Goal: Information Seeking & Learning: Learn about a topic

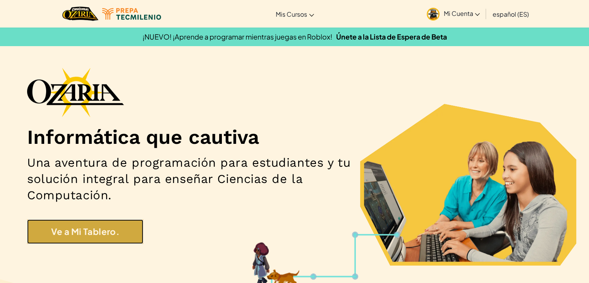
click at [62, 237] on link "Ve a Mi Tablero." at bounding box center [85, 231] width 116 height 24
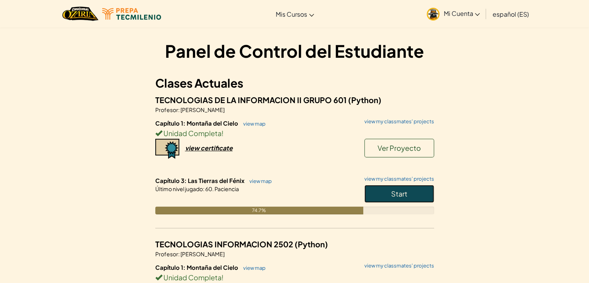
click at [386, 197] on button "Start" at bounding box center [400, 194] width 70 height 18
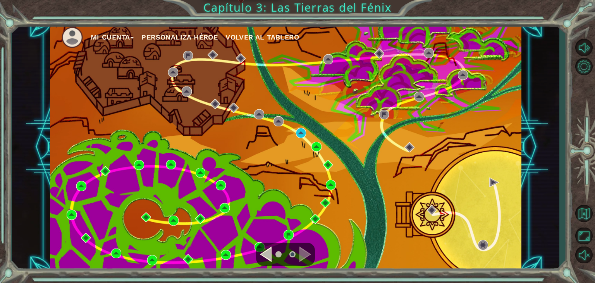
click at [253, 75] on div "Mi Cuenta Personaliza Héroe Volver al Tablero" at bounding box center [286, 147] width 472 height 249
click at [175, 72] on img at bounding box center [173, 72] width 10 height 10
click at [257, 217] on div "Mi Cuenta Personaliza Héroe Volver al Tablero" at bounding box center [286, 147] width 472 height 249
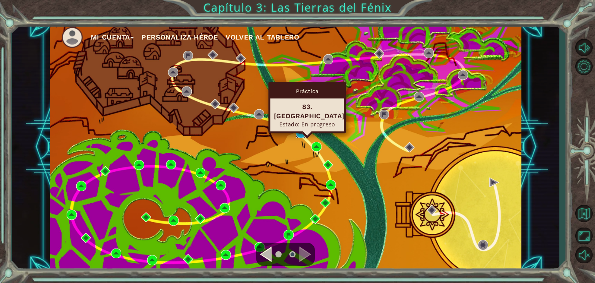
click at [301, 129] on img at bounding box center [301, 133] width 10 height 10
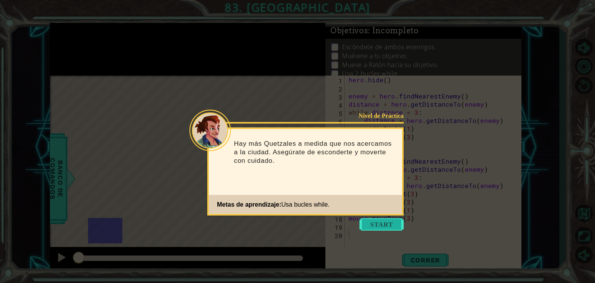
click at [372, 225] on button "Start" at bounding box center [382, 224] width 44 height 12
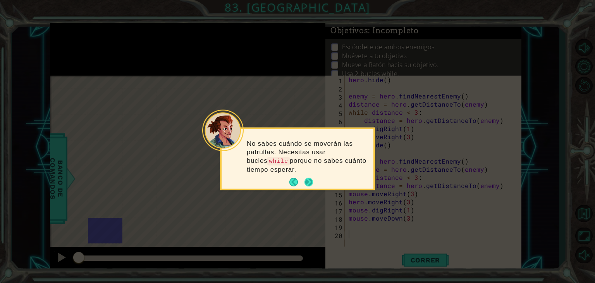
click at [307, 179] on button "Next" at bounding box center [308, 181] width 9 height 9
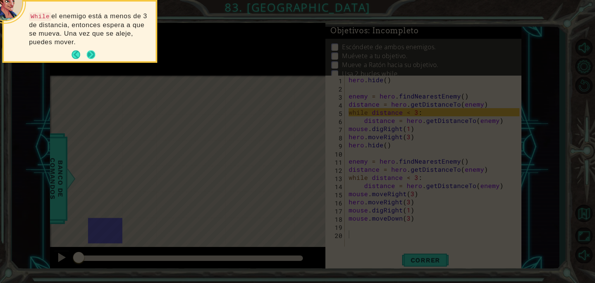
click at [89, 59] on button "Next" at bounding box center [91, 55] width 14 height 14
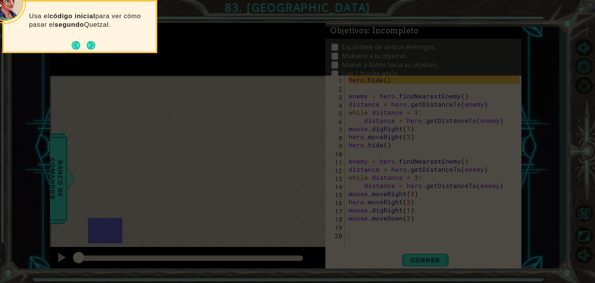
click at [88, 53] on icon at bounding box center [297, 42] width 595 height 481
click at [91, 50] on button "Next" at bounding box center [90, 45] width 9 height 9
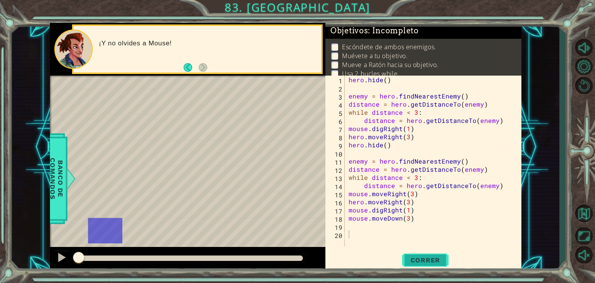
click at [412, 254] on button "Correr" at bounding box center [425, 260] width 47 height 20
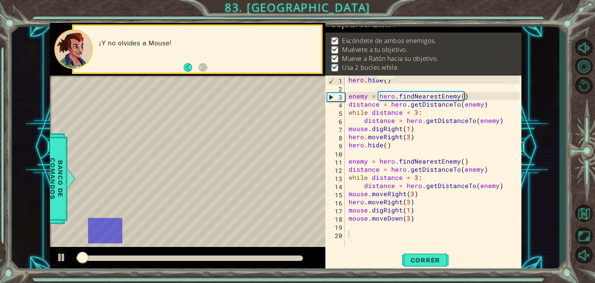
scroll to position [16, 0]
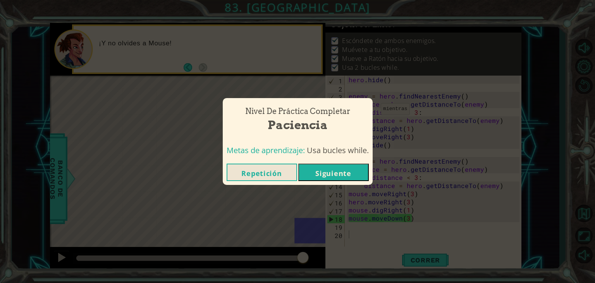
click at [331, 179] on button "Siguiente" at bounding box center [333, 172] width 71 height 17
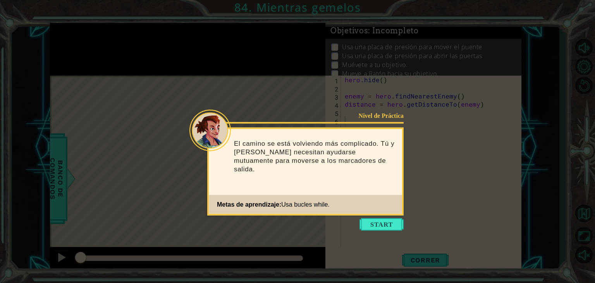
click at [364, 233] on icon at bounding box center [297, 141] width 595 height 283
click at [364, 232] on icon at bounding box center [297, 141] width 595 height 283
click at [365, 228] on button "Start" at bounding box center [382, 224] width 44 height 12
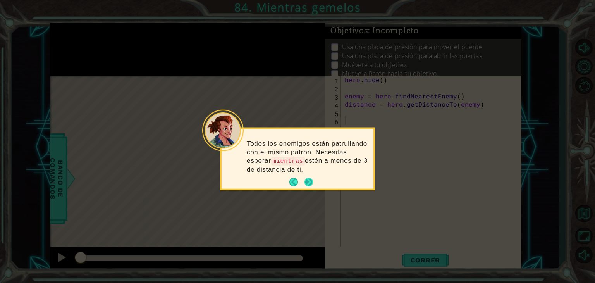
click at [309, 179] on button "Next" at bounding box center [308, 181] width 9 height 9
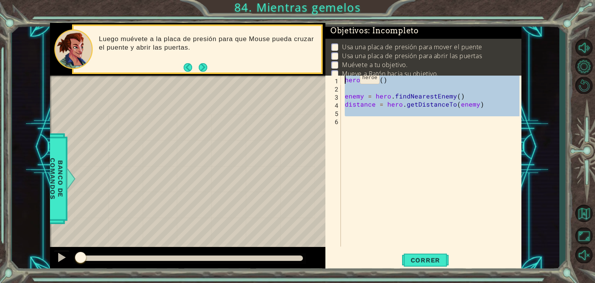
drag, startPoint x: 437, startPoint y: 141, endPoint x: 298, endPoint y: 53, distance: 164.2
click at [298, 53] on div "1 ההההההההההההההההההההההההההההההההההההההההההההההההההההההההההההההההההההההההההההה…" at bounding box center [286, 147] width 472 height 249
type textarea "hero.hide()"
paste textarea "Code Area"
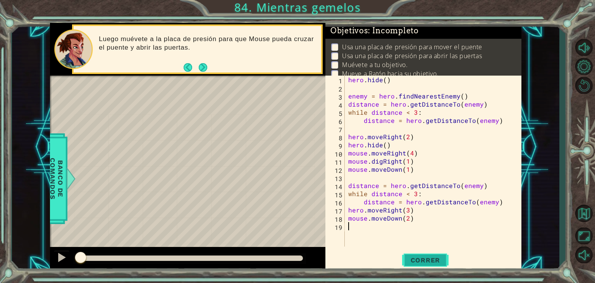
click at [419, 262] on span "Correr" at bounding box center [425, 260] width 45 height 8
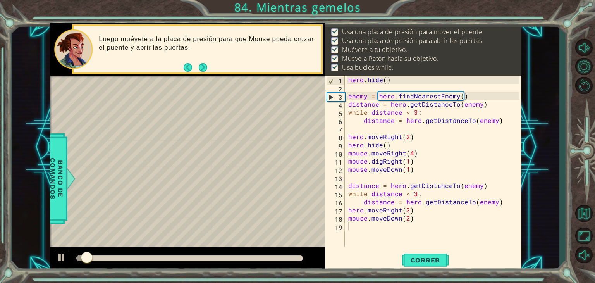
scroll to position [25, 0]
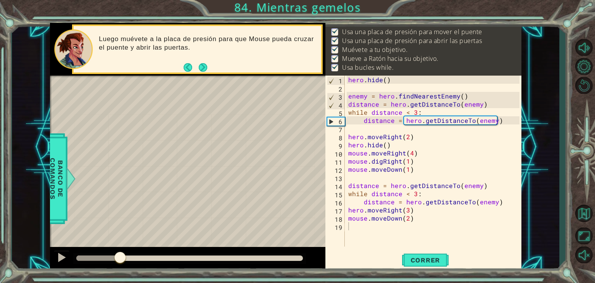
click at [120, 258] on div at bounding box center [120, 258] width 14 height 14
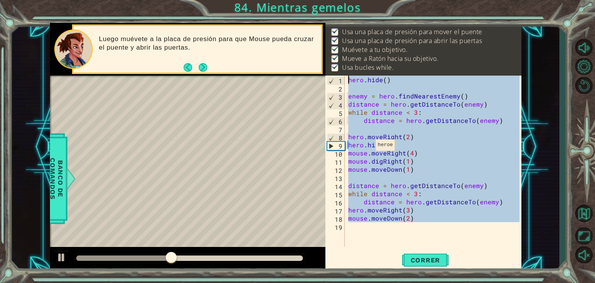
drag, startPoint x: 435, startPoint y: 234, endPoint x: 238, endPoint y: 12, distance: 296.8
click at [238, 12] on div "1 ההההההההההההההההההההההההההההההההההההההההההההההההההההההההההההההההההההההההההההה…" at bounding box center [297, 141] width 595 height 283
type textarea "hero.hide()"
paste textarea "Code Area"
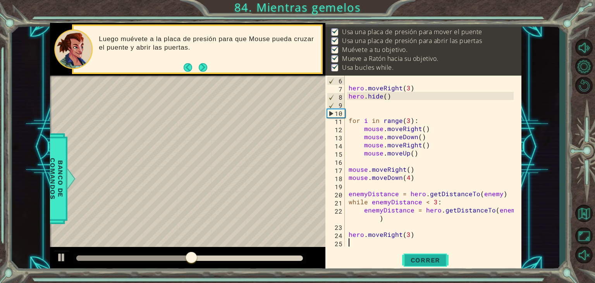
click at [418, 257] on span "Correr" at bounding box center [425, 260] width 45 height 8
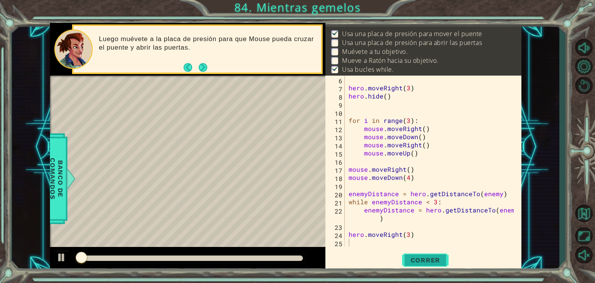
scroll to position [12, 0]
click at [476, 181] on div "hero . moveRight ( 3 ) hero . hide ( ) for i in range ( 3 ) : mouse . moveRight…" at bounding box center [432, 169] width 171 height 187
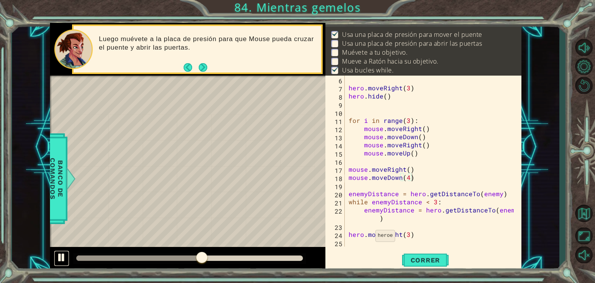
click at [62, 257] on div at bounding box center [62, 257] width 10 height 10
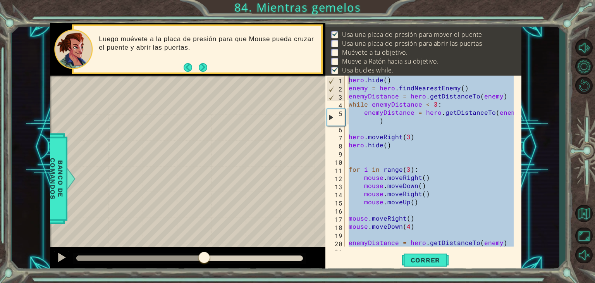
scroll to position [0, 0]
drag, startPoint x: 427, startPoint y: 231, endPoint x: 295, endPoint y: -34, distance: 295.5
click at [295, 0] on html "1 ההההההההההההההההההההההההההההההההההההההההההההההההההההההההההההההההההההההההההההה…" at bounding box center [297, 141] width 595 height 283
type textarea "hero.hide() enemy = hero.findNearestEnemy()"
paste textarea "Code Area"
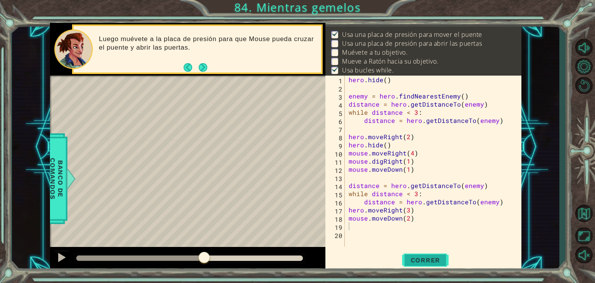
click at [422, 262] on span "Correr" at bounding box center [425, 260] width 45 height 8
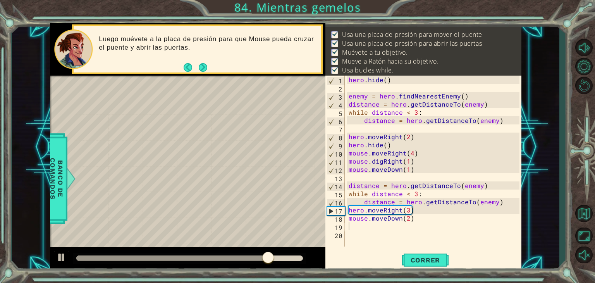
drag, startPoint x: 273, startPoint y: 257, endPoint x: 348, endPoint y: 244, distance: 76.3
click at [348, 244] on div "1 ההההההההההההההההההההההההההההההההההההההההההההההההההההההההההההההההההההההההההההה…" at bounding box center [286, 147] width 472 height 249
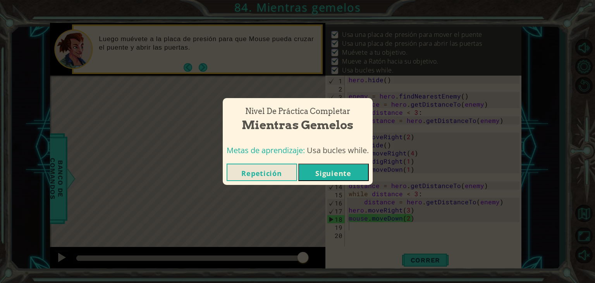
click at [347, 180] on button "Siguiente" at bounding box center [333, 172] width 71 height 17
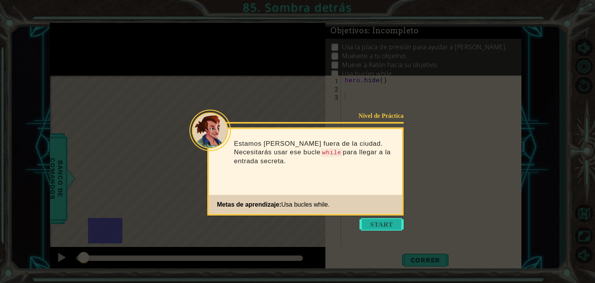
click at [368, 225] on button "Start" at bounding box center [382, 224] width 44 height 12
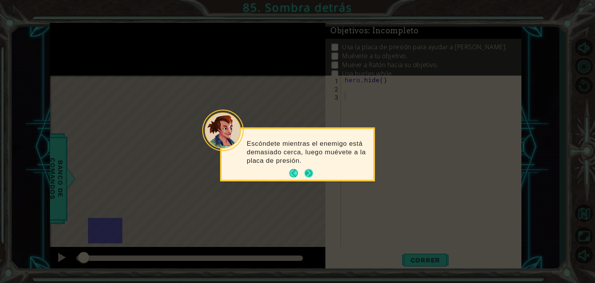
click at [310, 168] on button "Next" at bounding box center [308, 173] width 14 height 14
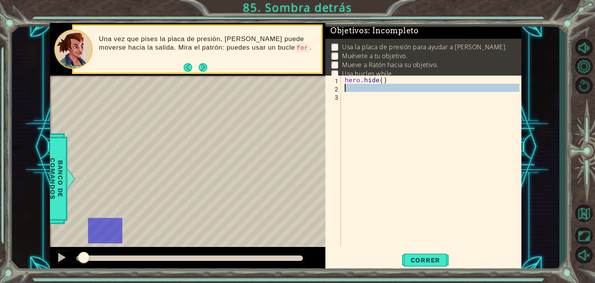
drag, startPoint x: 372, startPoint y: 106, endPoint x: 332, endPoint y: 67, distance: 56.2
click at [332, 67] on div "Objetivos : Incompleto Usa la placa de presión para ayudar a Mouse. Muévete a t…" at bounding box center [424, 147] width 196 height 249
paste textarea "moveRight(3)"
type textarea "hero.moveRight(3)"
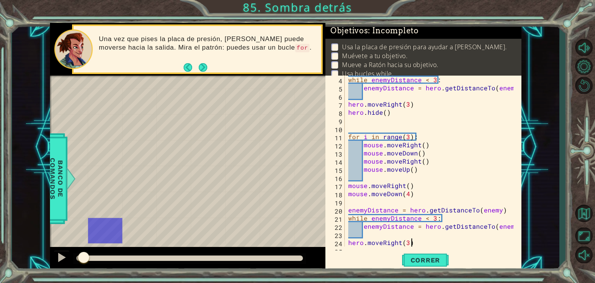
scroll to position [33, 0]
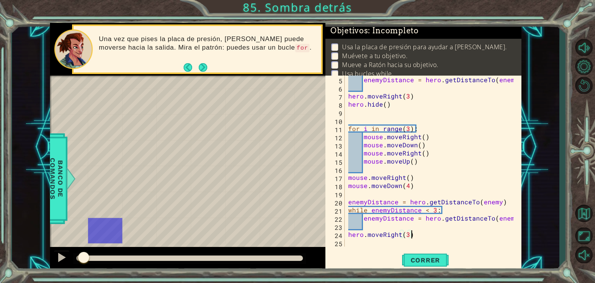
click at [454, 261] on div "Correr" at bounding box center [425, 260] width 196 height 20
click at [437, 260] on span "Correr" at bounding box center [425, 260] width 45 height 8
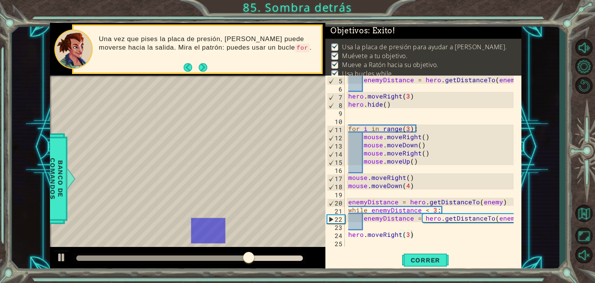
drag, startPoint x: 245, startPoint y: 257, endPoint x: 434, endPoint y: 233, distance: 191.0
click at [434, 233] on div "1 ההההההההההההההההההההההההההההההההההההההההההההההההההההההההההההההההההההההההההההה…" at bounding box center [286, 147] width 472 height 249
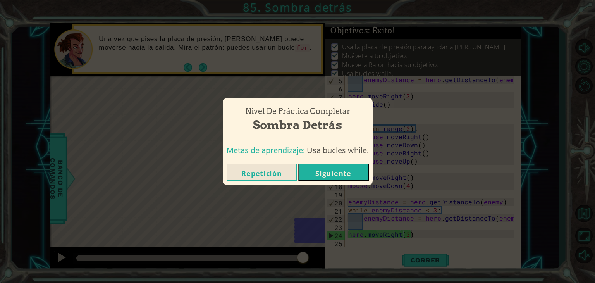
click at [330, 170] on button "Siguiente" at bounding box center [333, 172] width 71 height 17
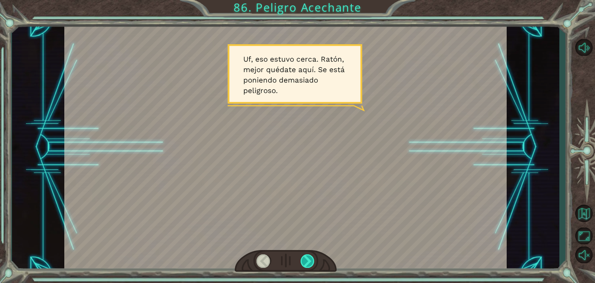
click at [308, 265] on div at bounding box center [308, 261] width 14 height 14
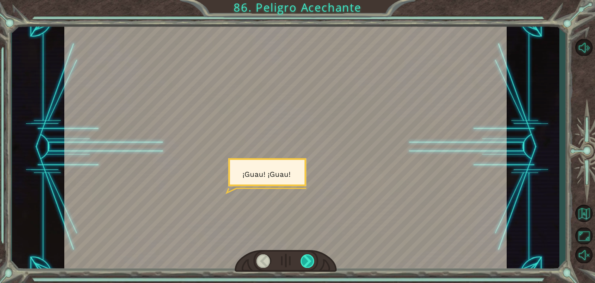
click at [308, 265] on div at bounding box center [308, 261] width 14 height 14
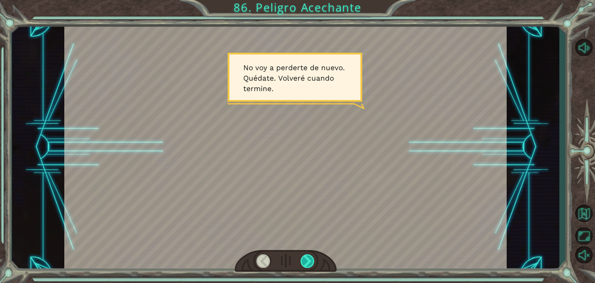
click at [308, 265] on div at bounding box center [308, 261] width 14 height 14
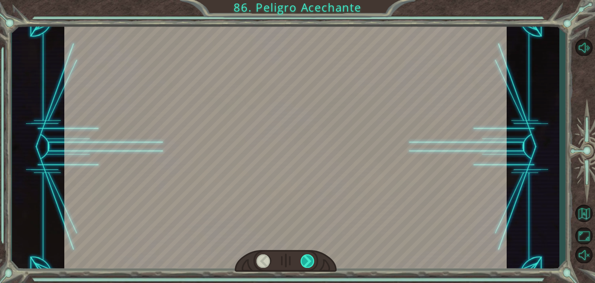
click at [308, 265] on div at bounding box center [308, 261] width 14 height 14
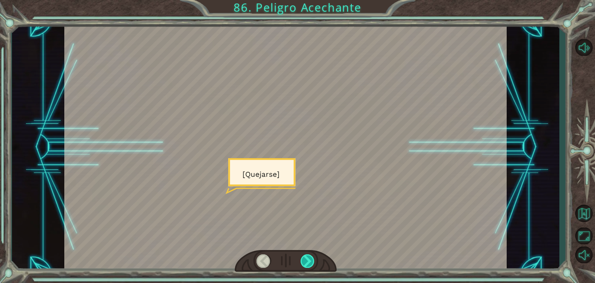
click at [308, 265] on div at bounding box center [308, 261] width 14 height 14
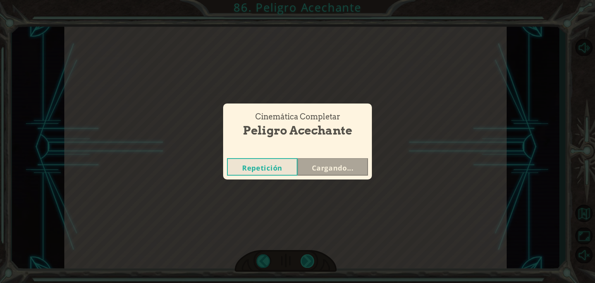
click at [308, 0] on div "Temporary Text U f , e s o e s t u v o c e r c a . R a t ó n , m e j o r q u é …" at bounding box center [297, 0] width 595 height 0
click at [308, 265] on div "Cinemática Completar Peligro Acechante Repetición Cargando..." at bounding box center [297, 141] width 595 height 283
click at [308, 265] on div "Cinemática Completar Peligro Acechante Repetición Siguiente" at bounding box center [297, 141] width 595 height 283
click at [346, 158] on button "Siguiente" at bounding box center [333, 166] width 71 height 17
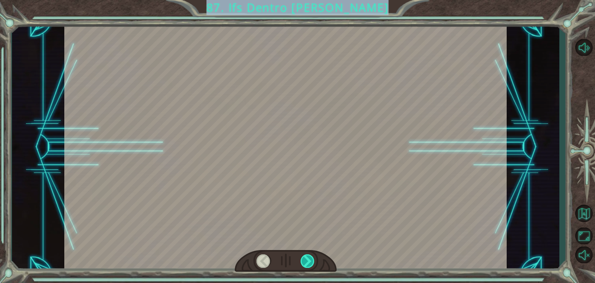
click at [305, 255] on div at bounding box center [308, 261] width 14 height 14
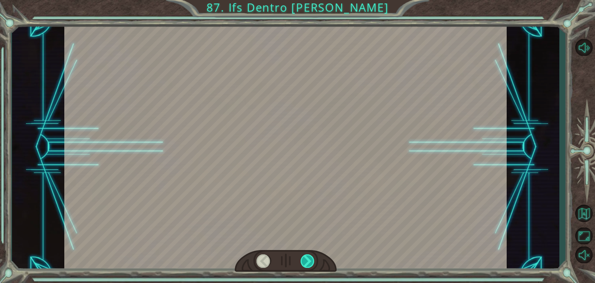
click at [305, 255] on div at bounding box center [308, 261] width 14 height 14
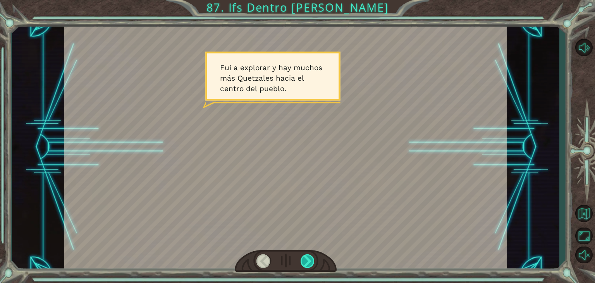
click at [305, 255] on div at bounding box center [308, 261] width 14 height 14
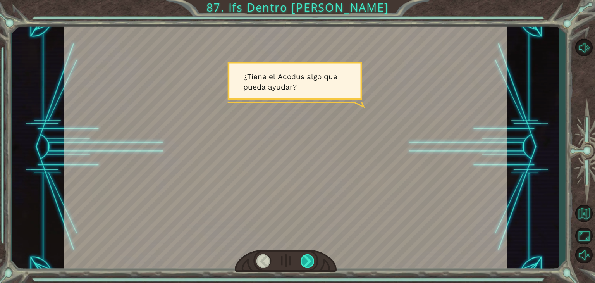
click at [305, 255] on div at bounding box center [308, 261] width 14 height 14
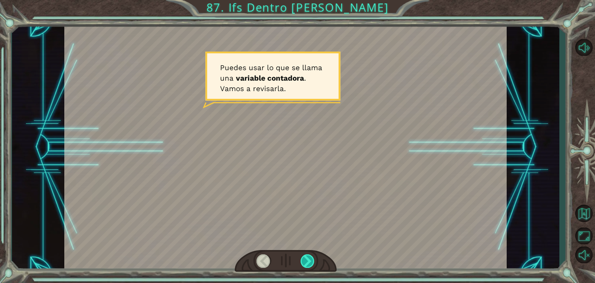
click at [305, 255] on div at bounding box center [308, 261] width 14 height 14
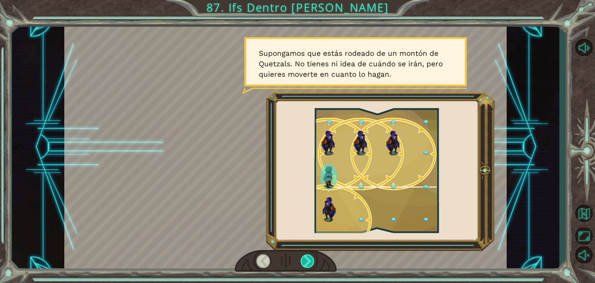
click at [305, 255] on div at bounding box center [308, 261] width 14 height 14
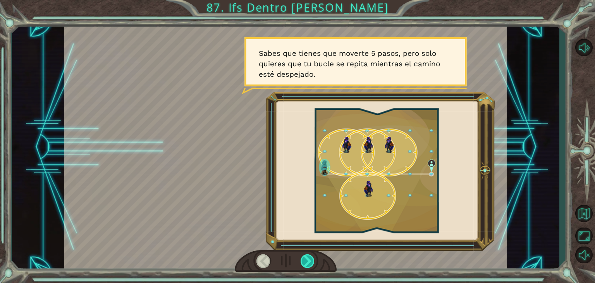
click at [305, 255] on div at bounding box center [308, 261] width 14 height 14
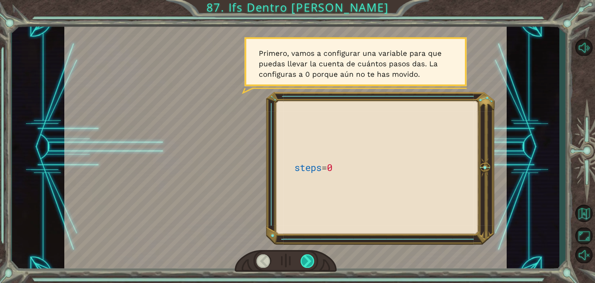
click at [305, 255] on div at bounding box center [308, 261] width 14 height 14
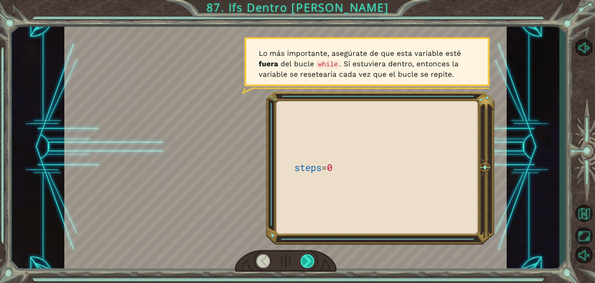
click at [305, 255] on div at bounding box center [308, 261] width 14 height 14
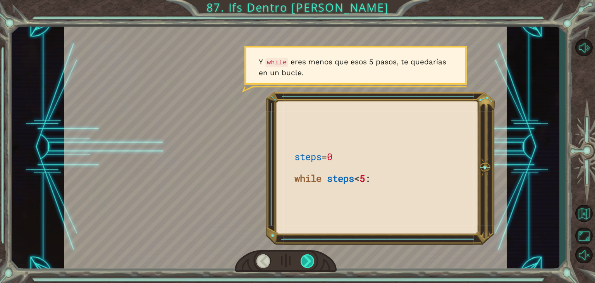
click at [305, 255] on div at bounding box center [308, 261] width 14 height 14
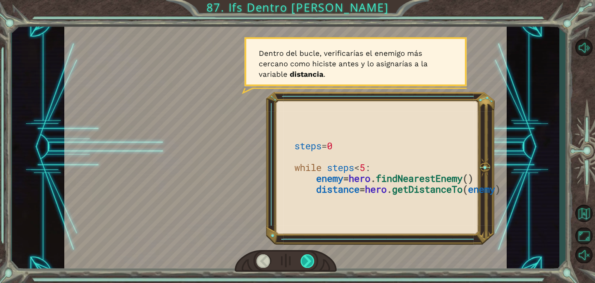
click at [305, 255] on div at bounding box center [308, 261] width 14 height 14
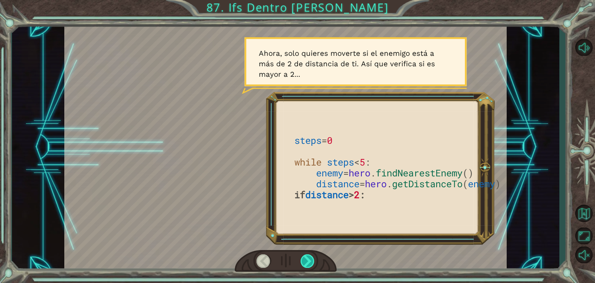
click at [305, 255] on div at bounding box center [308, 261] width 14 height 14
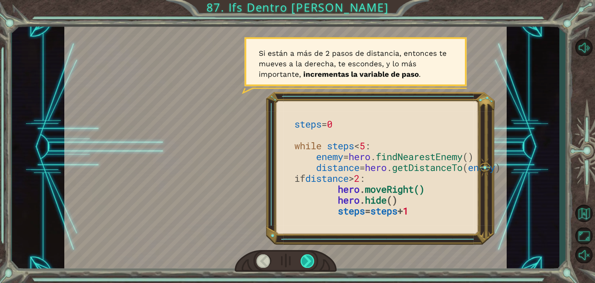
click at [305, 255] on div at bounding box center [308, 261] width 14 height 14
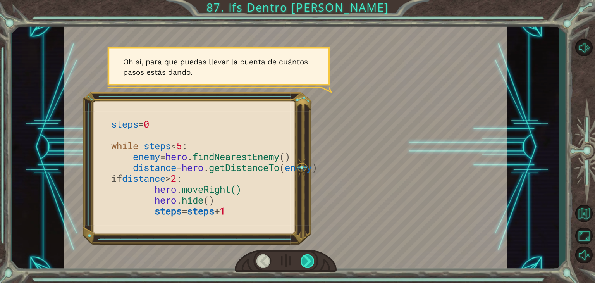
click at [305, 255] on div at bounding box center [308, 261] width 14 height 14
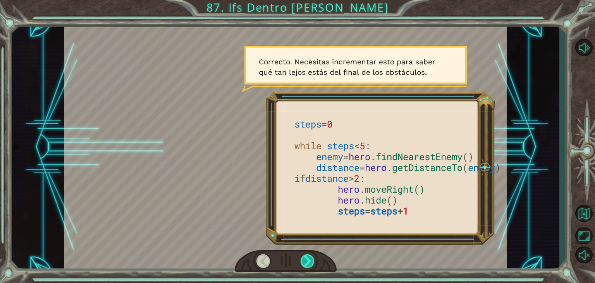
click at [305, 255] on div at bounding box center [308, 261] width 14 height 14
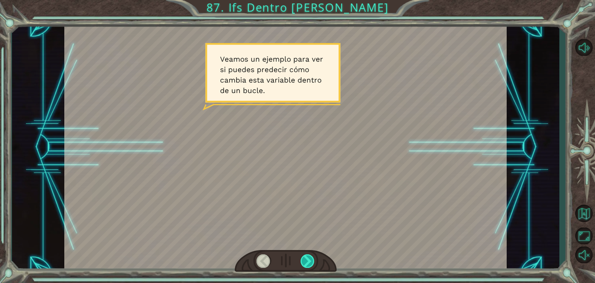
click at [305, 255] on div at bounding box center [308, 261] width 14 height 14
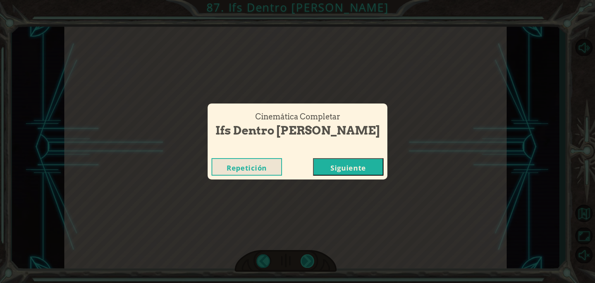
click at [305, 255] on div "Cinemática Completar Ifs Dentro de Whiles Repetición Siguiente" at bounding box center [297, 141] width 595 height 283
click at [325, 182] on div "Cinemática Completar Ifs Dentro de Whiles Repetición Siguiente" at bounding box center [297, 141] width 595 height 283
click at [321, 172] on button "Siguiente" at bounding box center [348, 166] width 71 height 17
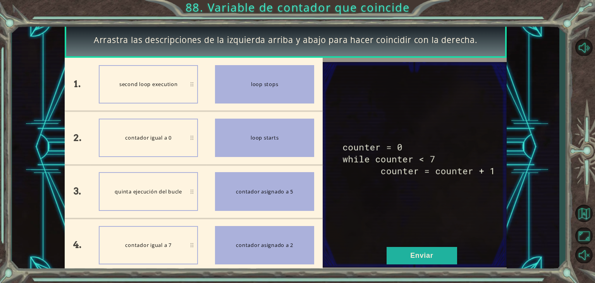
click at [394, 245] on img at bounding box center [415, 164] width 184 height 205
click at [394, 251] on button "Enviar" at bounding box center [422, 255] width 71 height 17
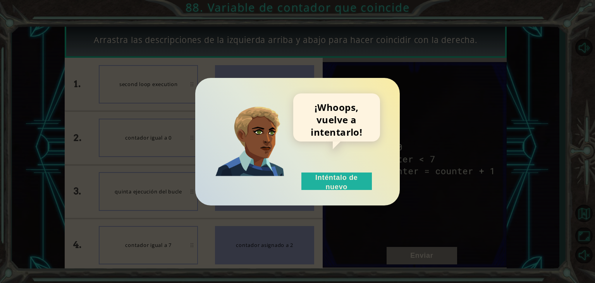
click at [300, 153] on div "¡Whoops, vuelve a intentarlo! Inténtalo de nuevo" at bounding box center [336, 141] width 87 height 96
click at [310, 162] on div "¡Whoops, vuelve a intentarlo! Inténtalo de nuevo" at bounding box center [336, 141] width 87 height 96
click at [314, 169] on div "¡Whoops, vuelve a intentarlo! Inténtalo de nuevo" at bounding box center [336, 141] width 87 height 96
click at [316, 173] on button "Inténtalo de nuevo" at bounding box center [336, 180] width 71 height 17
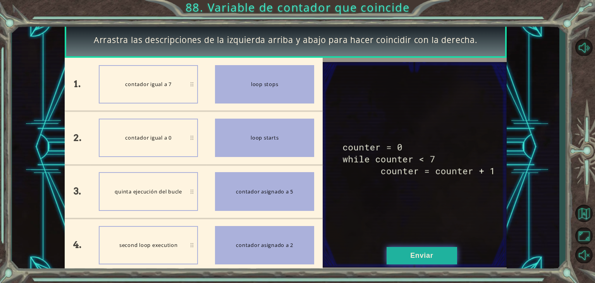
click at [432, 256] on button "Enviar" at bounding box center [422, 255] width 71 height 17
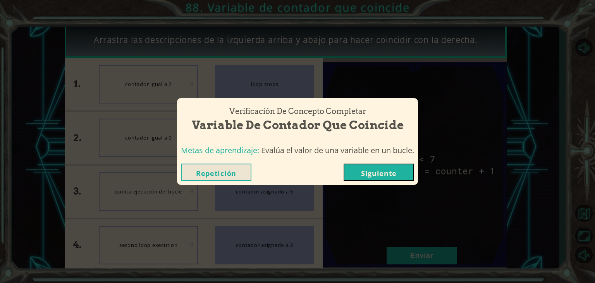
click at [347, 171] on button "Siguiente" at bounding box center [379, 172] width 71 height 17
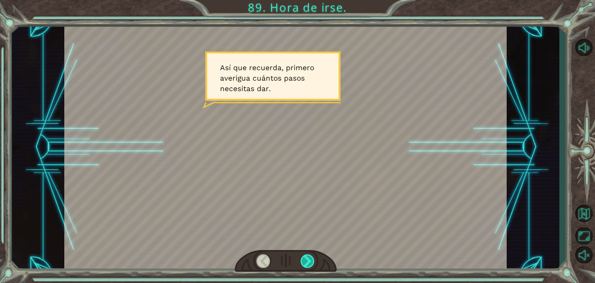
click at [313, 262] on div at bounding box center [308, 261] width 14 height 14
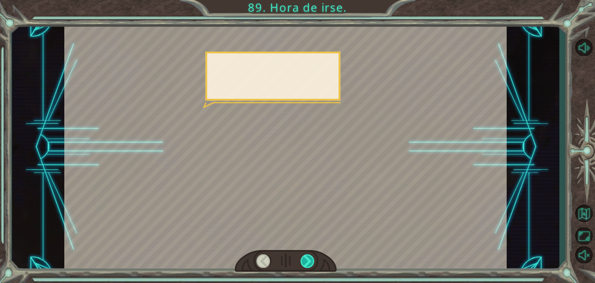
click at [313, 262] on div at bounding box center [308, 261] width 14 height 14
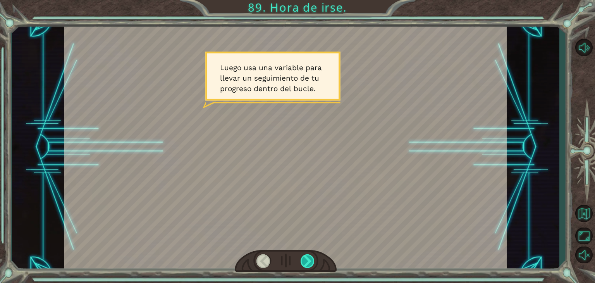
click at [313, 262] on div at bounding box center [308, 261] width 14 height 14
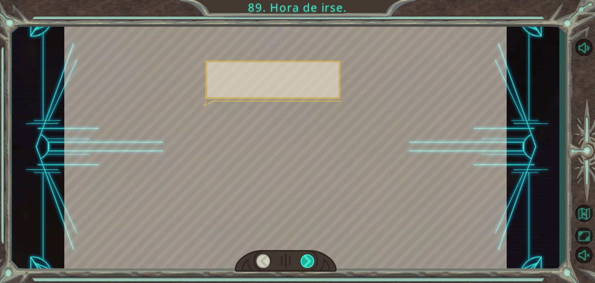
click at [313, 262] on div at bounding box center [308, 261] width 14 height 14
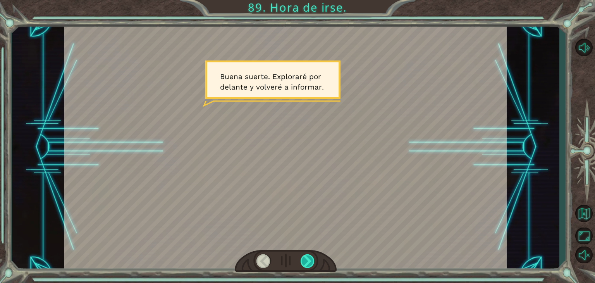
click at [313, 262] on div at bounding box center [308, 261] width 14 height 14
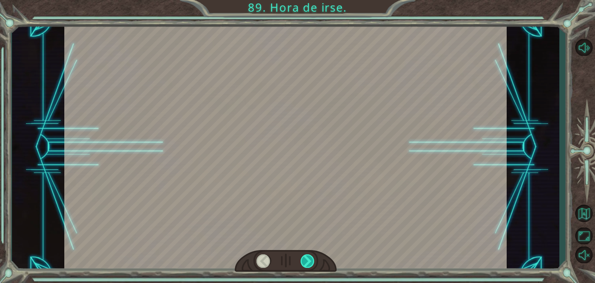
click at [313, 262] on div at bounding box center [308, 261] width 14 height 14
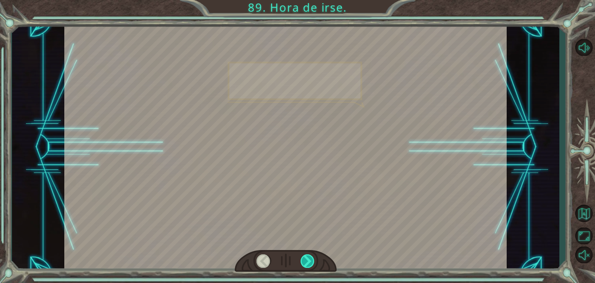
click at [313, 262] on div at bounding box center [308, 261] width 14 height 14
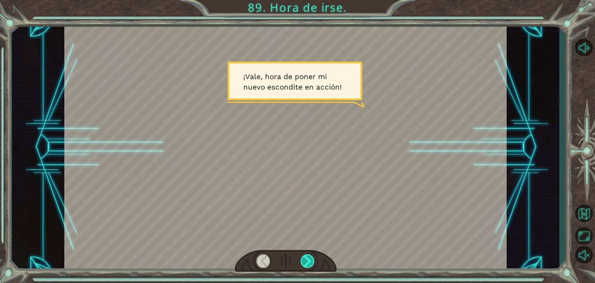
click at [313, 262] on div at bounding box center [308, 261] width 14 height 14
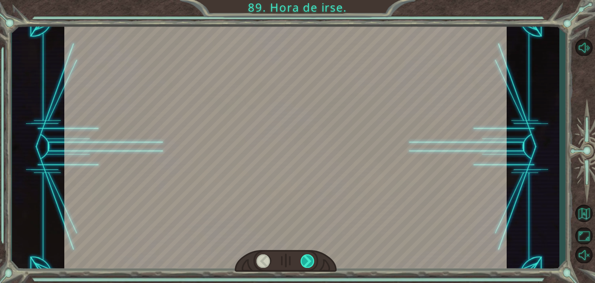
click at [313, 262] on div at bounding box center [308, 261] width 14 height 14
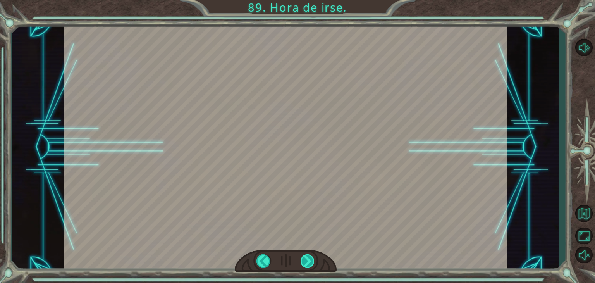
click at [313, 0] on div "Temporary Text A s í q u e r e c u e r d a , p r i m e r o a v e r i g u a c u …" at bounding box center [297, 0] width 595 height 0
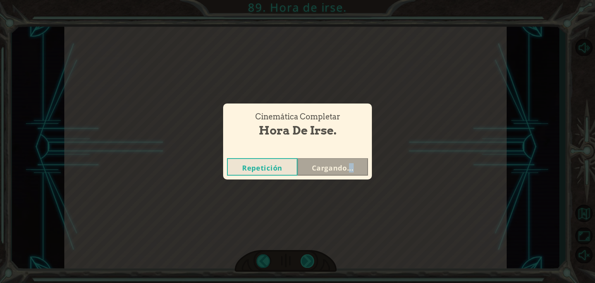
click at [313, 262] on div "Cinemática Completar Hora de irse. Repetición Cargando..." at bounding box center [297, 141] width 595 height 283
click at [313, 262] on div "Cinemática Completar Hora de irse. Repetición Siguiente" at bounding box center [297, 141] width 595 height 283
drag, startPoint x: 313, startPoint y: 262, endPoint x: 345, endPoint y: 169, distance: 98.4
click at [345, 169] on div "Cinemática Completar Hora de irse. Repetición Siguiente" at bounding box center [297, 141] width 595 height 283
click at [327, 157] on div "Repetición Siguiente" at bounding box center [297, 166] width 149 height 25
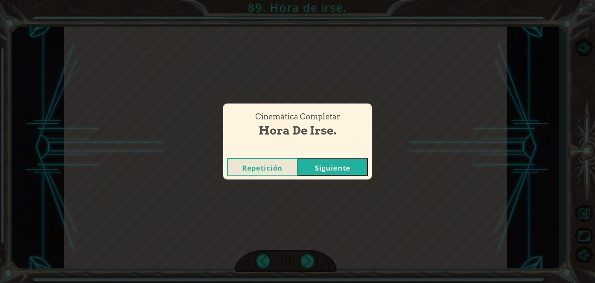
click at [331, 163] on button "Siguiente" at bounding box center [333, 166] width 71 height 17
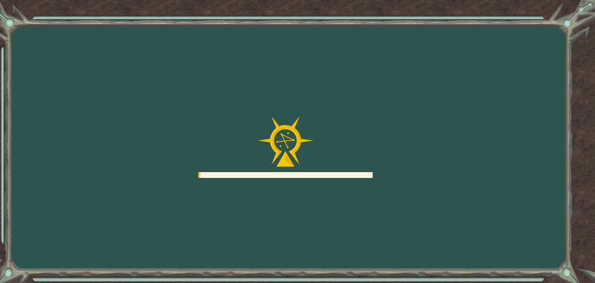
click at [331, 163] on div at bounding box center [285, 147] width 174 height 62
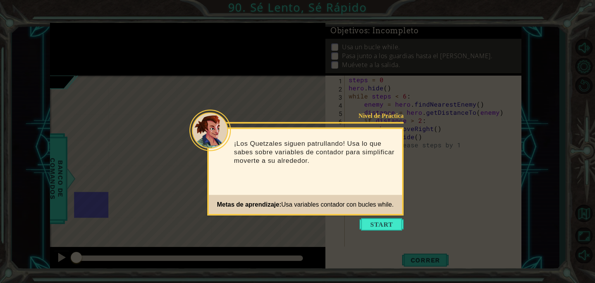
click at [417, 246] on icon at bounding box center [297, 141] width 595 height 283
click at [376, 218] on button "Start" at bounding box center [382, 224] width 44 height 12
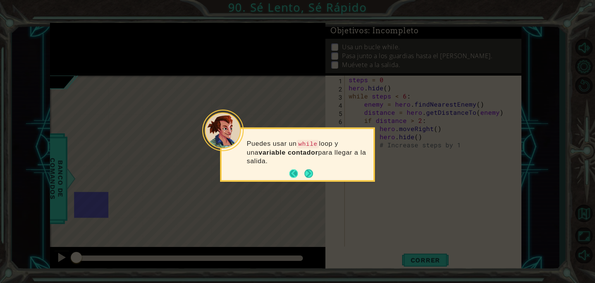
click at [297, 169] on button "Back" at bounding box center [296, 173] width 15 height 9
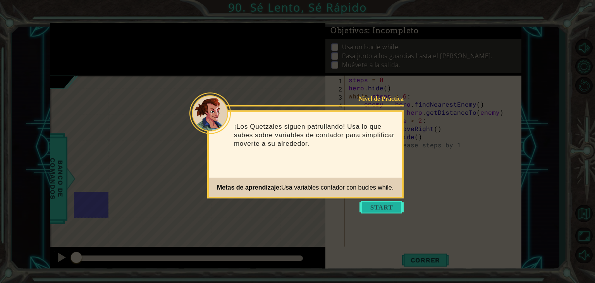
click at [381, 201] on button "Start" at bounding box center [382, 207] width 44 height 12
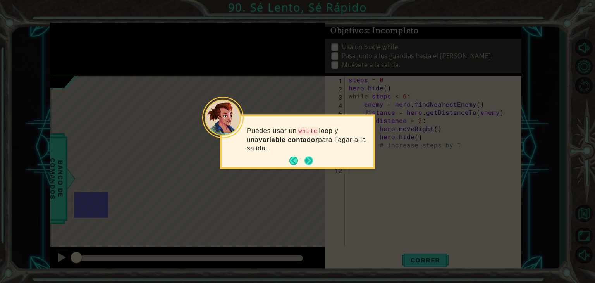
click at [306, 158] on button "Next" at bounding box center [309, 161] width 14 height 14
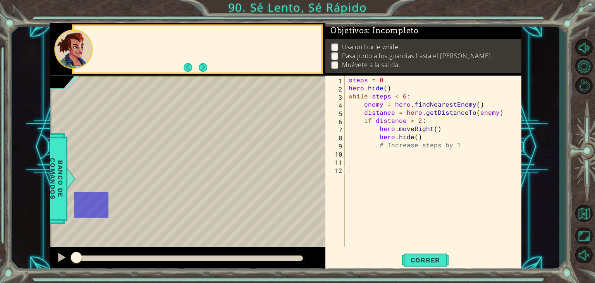
click at [306, 158] on div "* Dot, Fall Pit Square" at bounding box center [298, 153] width 34 height 26
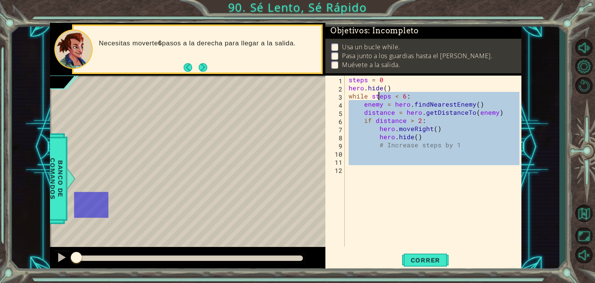
drag, startPoint x: 359, startPoint y: 69, endPoint x: 269, endPoint y: -16, distance: 123.9
click at [269, 0] on html "1 ההההההההההההההההההההההההההההההההההההההההההההההההההההההההההההההההההההההההההההה…" at bounding box center [297, 141] width 595 height 283
type textarea "steps = 0 hero.hide()"
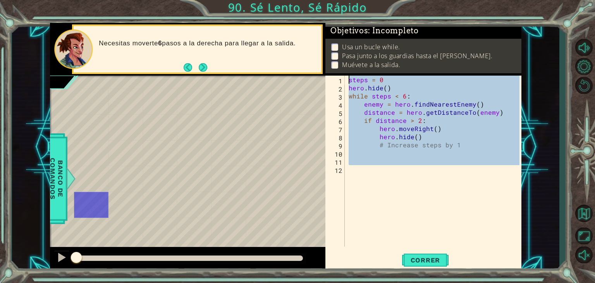
paste textarea "Code Area"
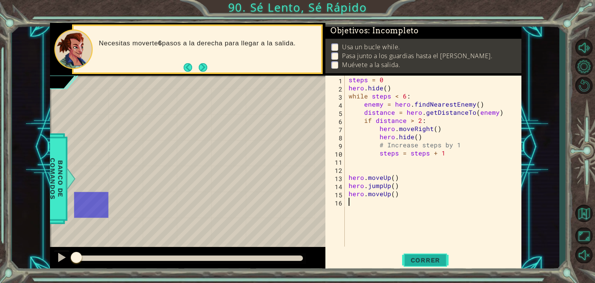
click at [421, 258] on span "Correr" at bounding box center [425, 260] width 45 height 8
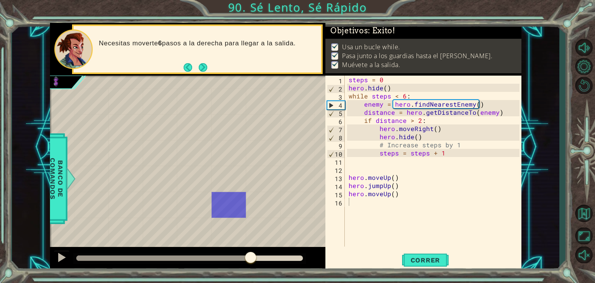
drag, startPoint x: 250, startPoint y: 258, endPoint x: 368, endPoint y: 251, distance: 118.1
click at [368, 251] on div "1 ההההההההההההההההההההההההההההההההההההההההההההההההההההההההההההההההההההההההההההה…" at bounding box center [286, 147] width 472 height 249
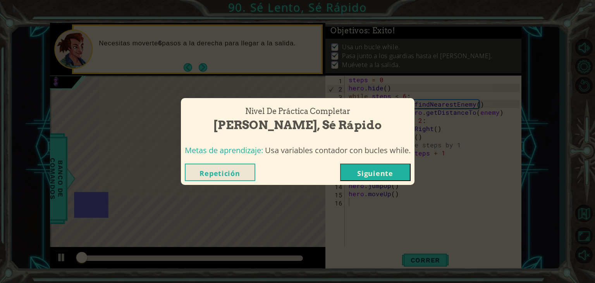
click at [360, 171] on button "Siguiente" at bounding box center [375, 172] width 71 height 17
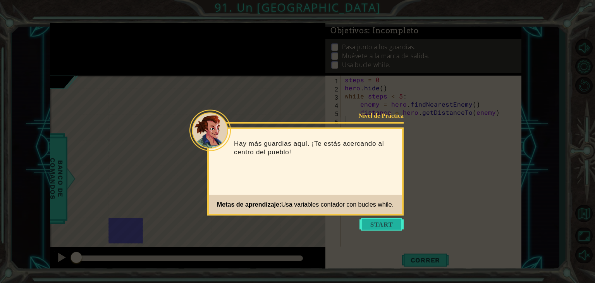
click at [381, 220] on button "Start" at bounding box center [382, 224] width 44 height 12
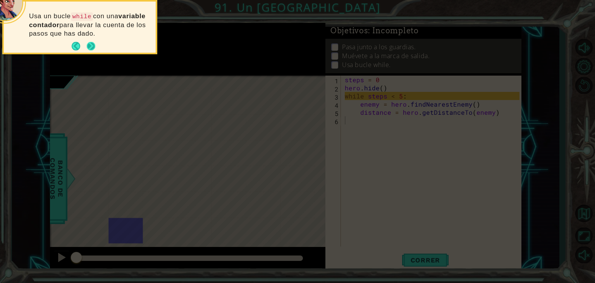
click at [90, 50] on button "Next" at bounding box center [91, 46] width 11 height 11
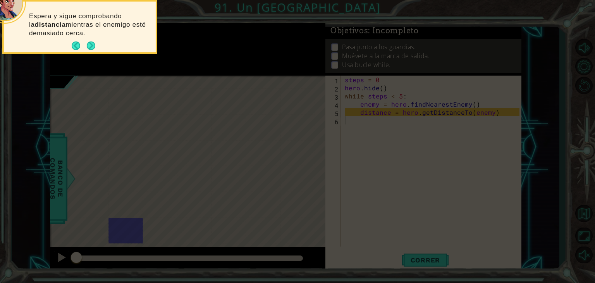
click at [90, 50] on button "Next" at bounding box center [91, 46] width 10 height 10
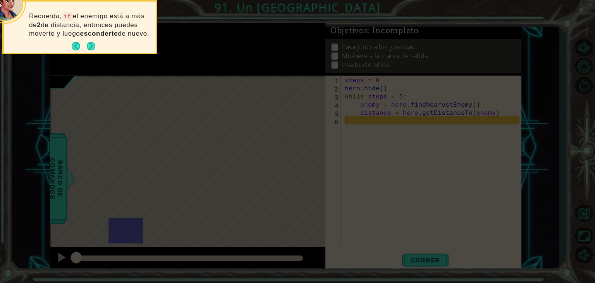
click at [90, 50] on button "Next" at bounding box center [91, 46] width 12 height 12
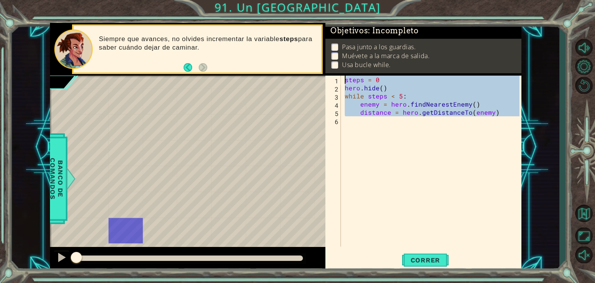
drag, startPoint x: 424, startPoint y: 130, endPoint x: 304, endPoint y: 34, distance: 153.4
click at [304, 34] on div "1 ההההההההההההההההההההההההההההההההההההההההההההההההההההההההההההההההההההההההההההה…" at bounding box center [286, 147] width 472 height 249
type textarea "steps = 0 hero.hide()"
paste textarea "Code Area"
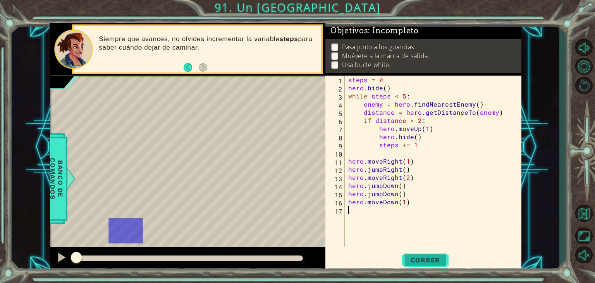
click at [414, 256] on span "Correr" at bounding box center [425, 260] width 45 height 8
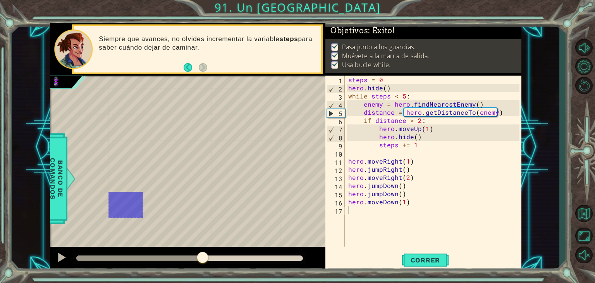
drag, startPoint x: 144, startPoint y: 258, endPoint x: 315, endPoint y: 262, distance: 170.6
click at [315, 262] on div at bounding box center [188, 259] width 276 height 25
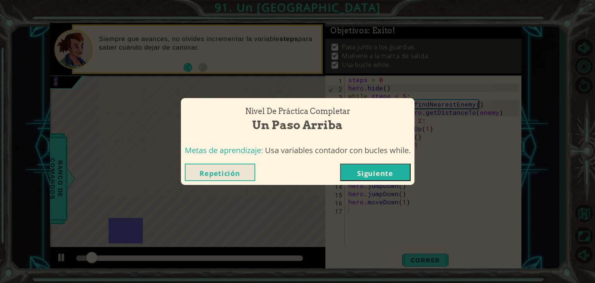
click at [357, 171] on button "Siguiente" at bounding box center [375, 172] width 71 height 17
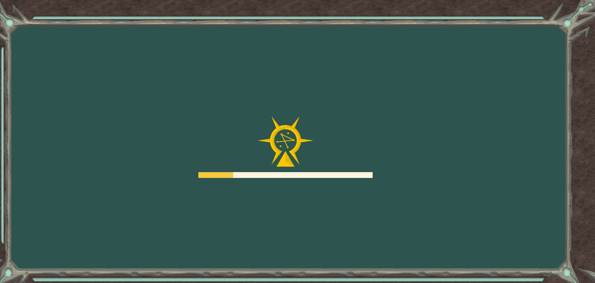
click at [357, 181] on div "Goals Error al cargar desde el servidor. Intenta refrescar la página. Necesitar…" at bounding box center [297, 141] width 595 height 283
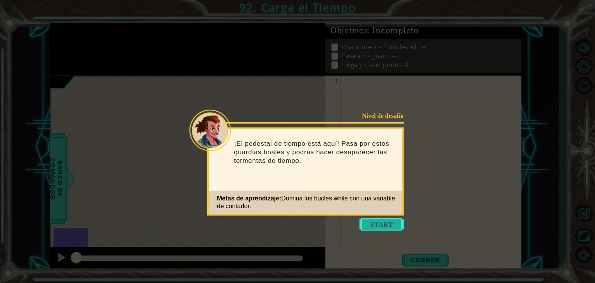
click at [374, 224] on button "Start" at bounding box center [382, 224] width 44 height 12
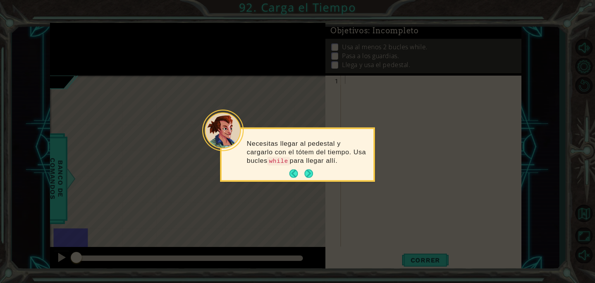
click at [303, 168] on button "Next" at bounding box center [309, 174] width 12 height 12
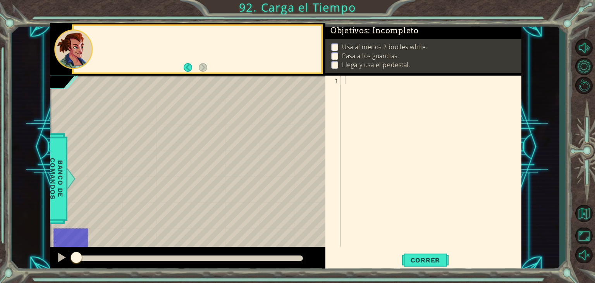
click at [314, 184] on span "*" at bounding box center [311, 190] width 7 height 12
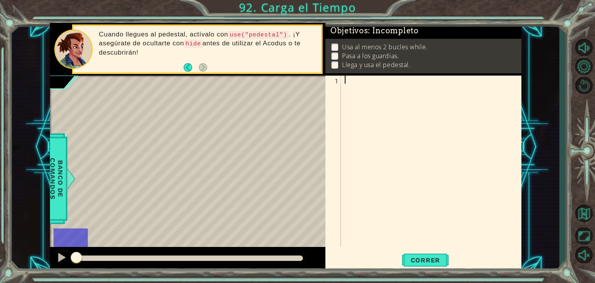
click at [406, 123] on div at bounding box center [433, 169] width 180 height 187
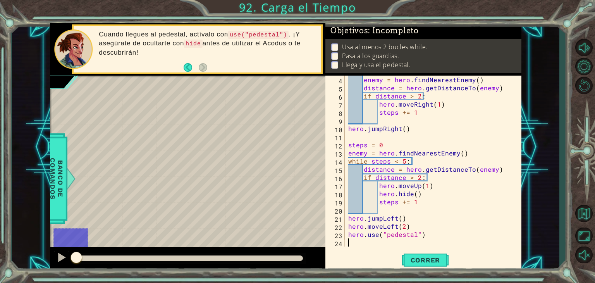
scroll to position [24, 0]
click at [434, 261] on span "Correr" at bounding box center [425, 260] width 45 height 8
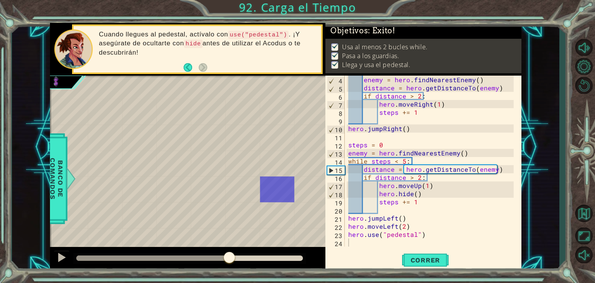
drag, startPoint x: 229, startPoint y: 257, endPoint x: 324, endPoint y: 252, distance: 95.1
click at [324, 252] on div at bounding box center [188, 259] width 276 height 25
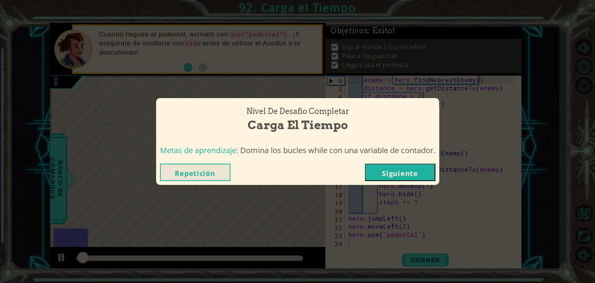
click at [378, 164] on button "Siguiente" at bounding box center [400, 172] width 71 height 17
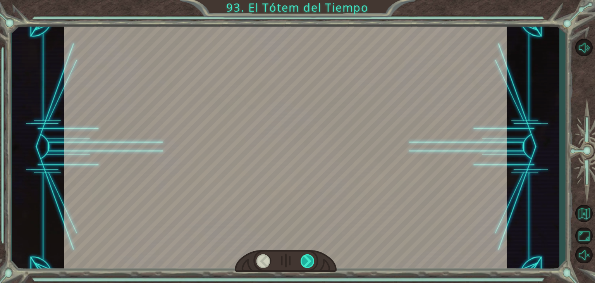
click at [314, 260] on div at bounding box center [308, 261] width 14 height 14
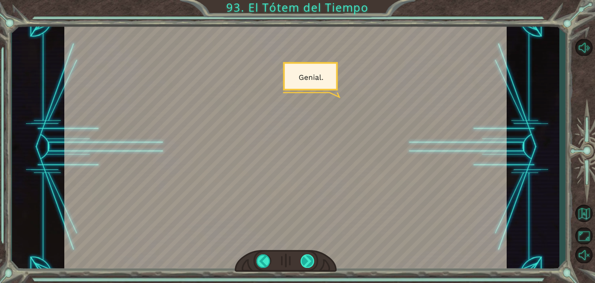
click at [314, 260] on div at bounding box center [308, 261] width 14 height 14
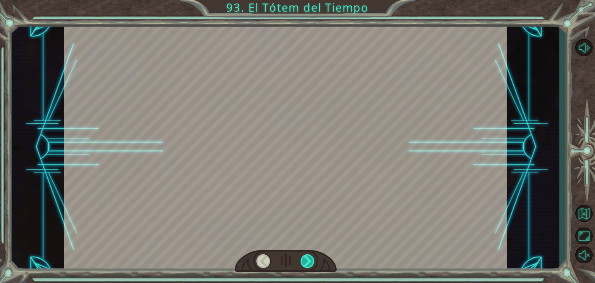
click at [314, 260] on div at bounding box center [308, 261] width 14 height 14
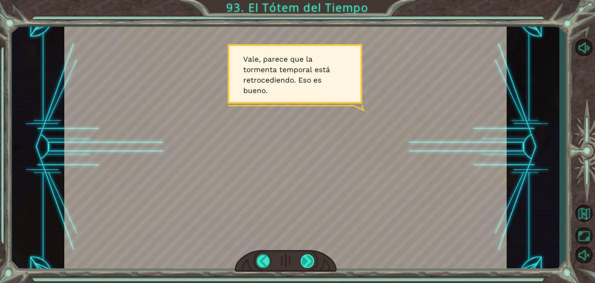
click at [309, 263] on div at bounding box center [308, 261] width 14 height 14
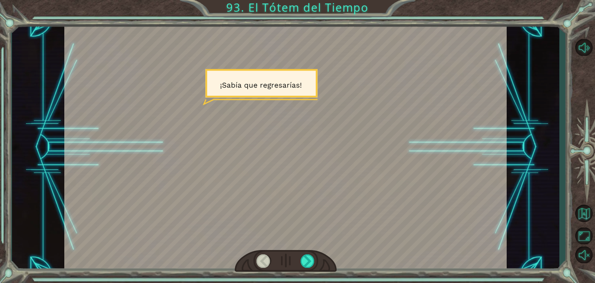
click at [299, 258] on div at bounding box center [286, 261] width 102 height 22
click at [301, 258] on div at bounding box center [286, 261] width 102 height 22
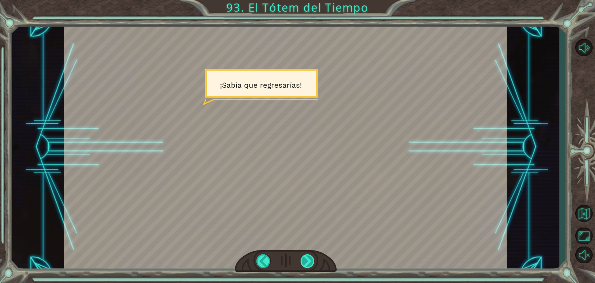
click at [309, 259] on div at bounding box center [308, 261] width 14 height 14
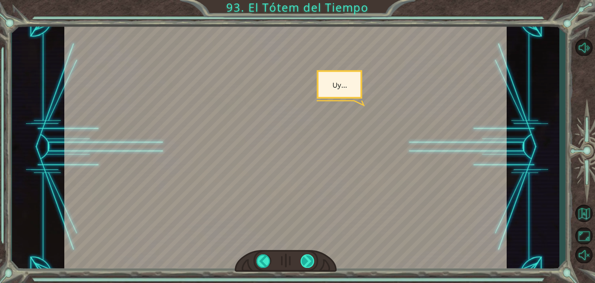
click at [309, 259] on div at bounding box center [308, 261] width 14 height 14
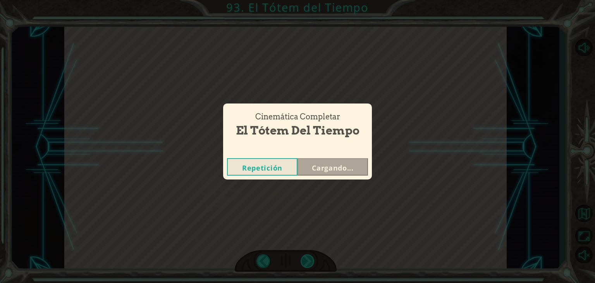
click at [309, 0] on div "Temporary Text G e n i a l . V a l e , p a r e c e q u e l a t o r m e n t a t …" at bounding box center [297, 0] width 595 height 0
click at [309, 259] on div "Cinemática Completar El Tótem del Tiempo Repetición Cargando..." at bounding box center [297, 141] width 595 height 283
click at [309, 259] on div "Cinemática Completar El Tótem del Tiempo Repetición Siguiente" at bounding box center [297, 141] width 595 height 283
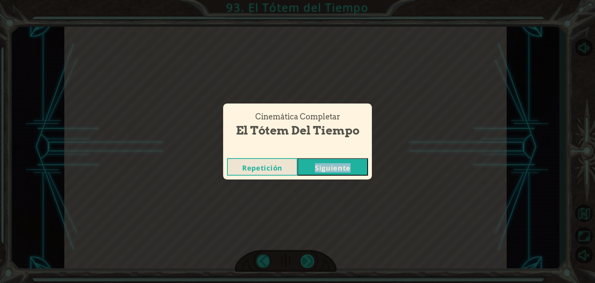
click at [309, 259] on div "Cinemática Completar El Tótem del Tiempo Repetición Siguiente" at bounding box center [297, 141] width 595 height 283
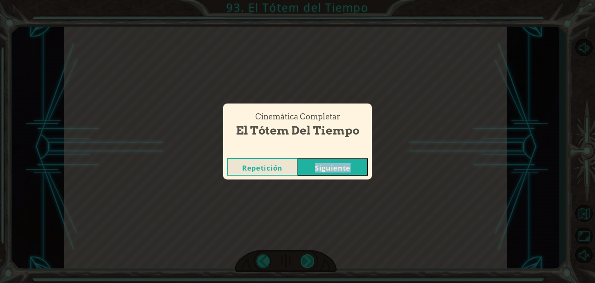
click at [309, 259] on div "Cinemática Completar El Tótem del Tiempo Repetición Siguiente" at bounding box center [297, 141] width 595 height 283
click at [341, 169] on button "Siguiente" at bounding box center [333, 166] width 71 height 17
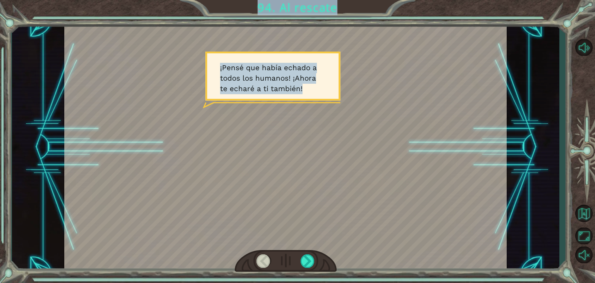
click at [314, 222] on div at bounding box center [285, 147] width 443 height 249
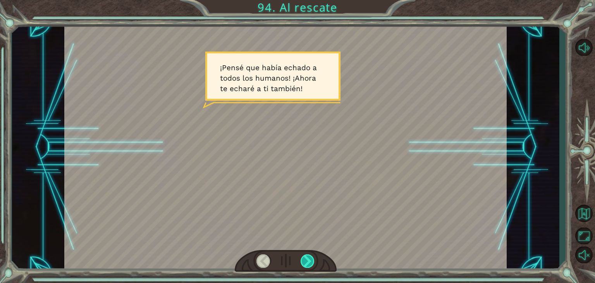
click at [308, 258] on div at bounding box center [308, 261] width 14 height 14
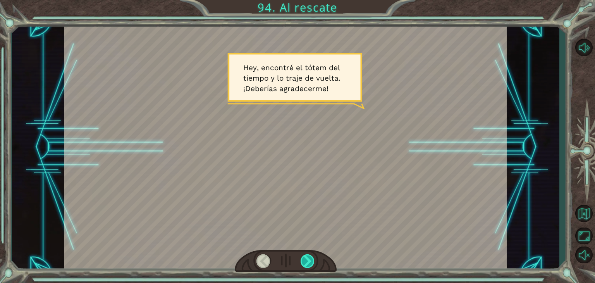
click at [308, 258] on div at bounding box center [308, 261] width 14 height 14
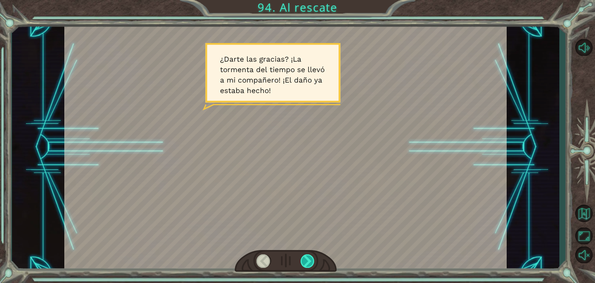
click at [308, 258] on div at bounding box center [308, 261] width 14 height 14
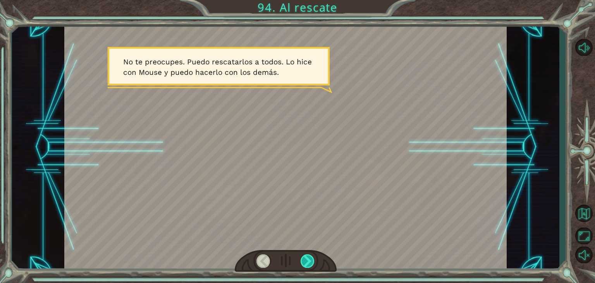
click at [308, 258] on div at bounding box center [308, 261] width 14 height 14
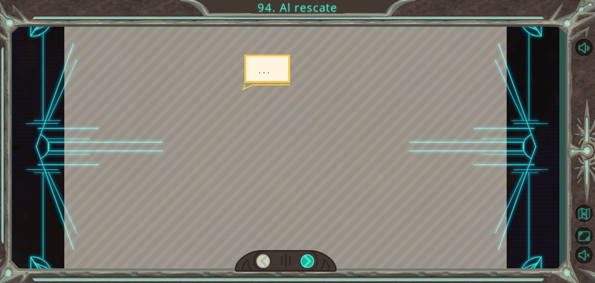
click at [308, 258] on div at bounding box center [308, 261] width 14 height 14
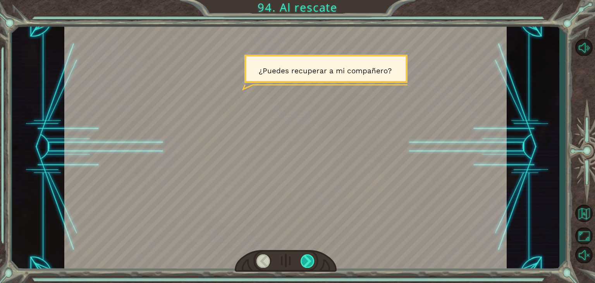
click at [308, 258] on div at bounding box center [308, 261] width 14 height 14
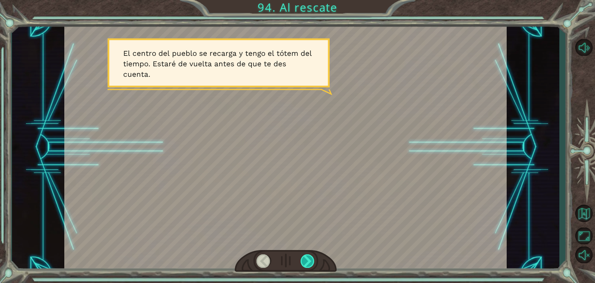
click at [308, 258] on div at bounding box center [308, 261] width 14 height 14
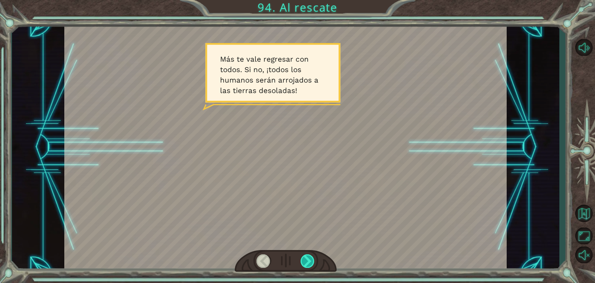
click at [308, 258] on div at bounding box center [308, 261] width 14 height 14
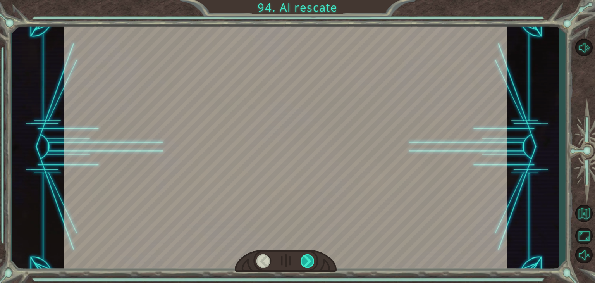
click at [308, 258] on div at bounding box center [308, 261] width 14 height 14
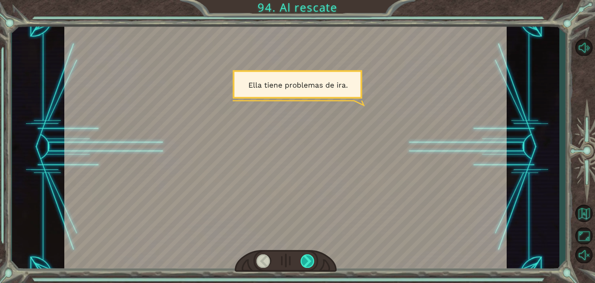
click at [308, 258] on div at bounding box center [308, 261] width 14 height 14
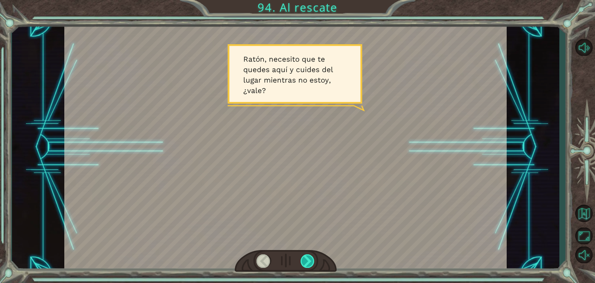
click at [308, 258] on div at bounding box center [308, 261] width 14 height 14
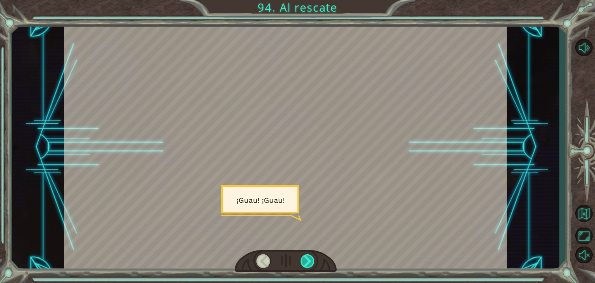
click at [308, 258] on div at bounding box center [308, 261] width 14 height 14
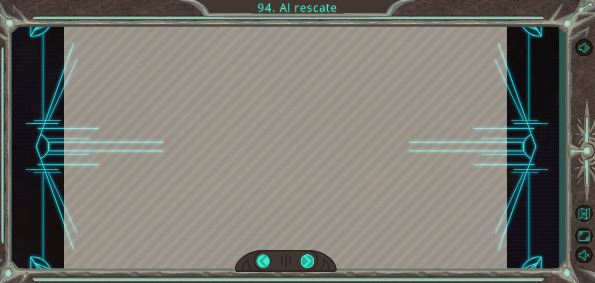
click at [308, 258] on div at bounding box center [308, 261] width 14 height 14
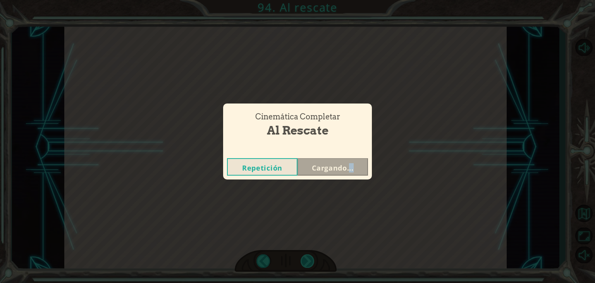
click at [308, 258] on div "Cinemática Completar Al rescate Repetición Cargando..." at bounding box center [297, 141] width 595 height 283
drag, startPoint x: 308, startPoint y: 258, endPoint x: 320, endPoint y: 171, distance: 87.9
click at [320, 171] on div "Cinemática Completar Al rescate Repetición Siguiente" at bounding box center [297, 141] width 595 height 283
click at [326, 165] on button "Siguiente" at bounding box center [333, 166] width 71 height 17
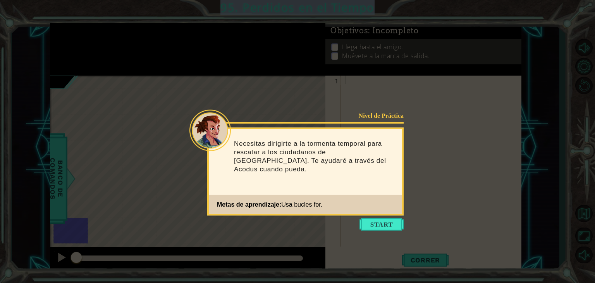
click at [364, 211] on footer "Metas de aprendizaje: Usa bucles for." at bounding box center [305, 204] width 193 height 19
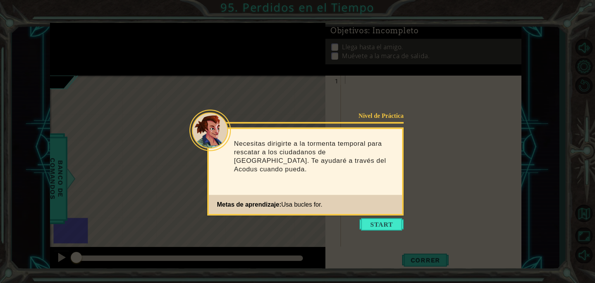
click at [369, 217] on icon at bounding box center [297, 141] width 595 height 283
click at [376, 228] on button "Start" at bounding box center [382, 224] width 44 height 12
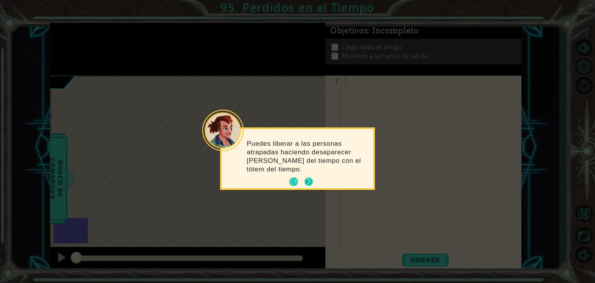
click at [312, 180] on button "Next" at bounding box center [309, 182] width 14 height 14
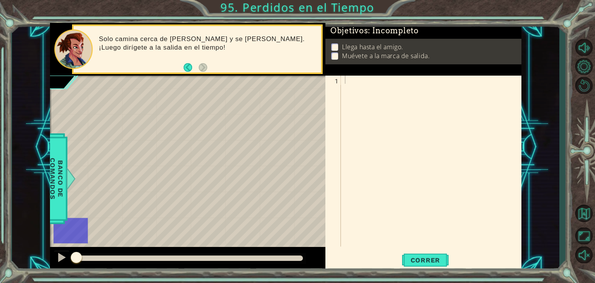
click at [343, 170] on div "1 ההההההההההההההההההההההההההההההההההההההההההההההההההההההההההההההההההההההההההההה…" at bounding box center [423, 161] width 194 height 171
click at [379, 110] on div at bounding box center [433, 169] width 180 height 187
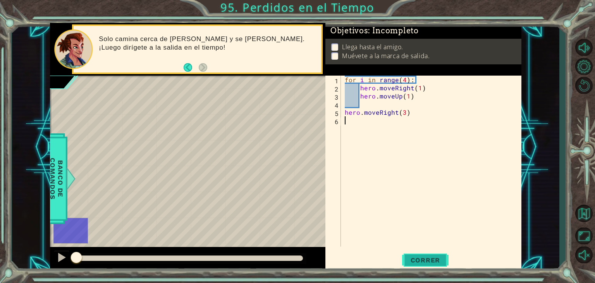
click at [433, 260] on span "Correr" at bounding box center [425, 260] width 45 height 8
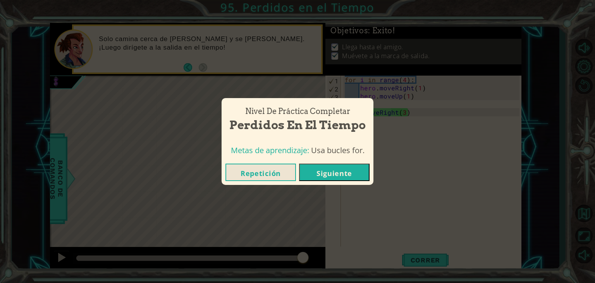
click at [333, 168] on button "Siguiente" at bounding box center [334, 172] width 71 height 17
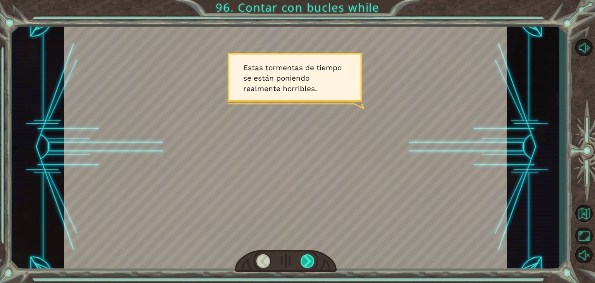
click at [302, 265] on div at bounding box center [308, 261] width 14 height 14
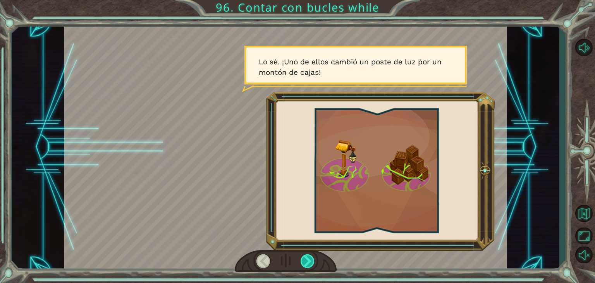
click at [307, 265] on div at bounding box center [308, 261] width 14 height 14
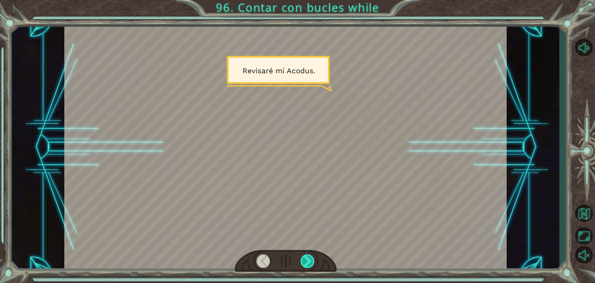
click at [307, 267] on div at bounding box center [308, 261] width 14 height 14
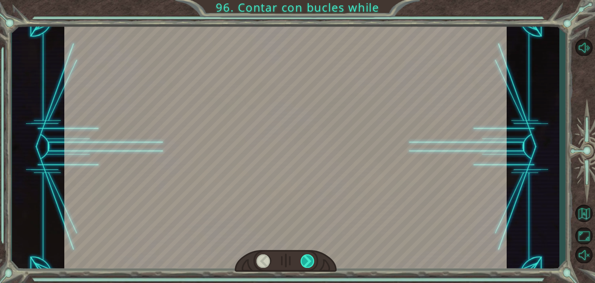
click at [307, 267] on div at bounding box center [308, 261] width 14 height 14
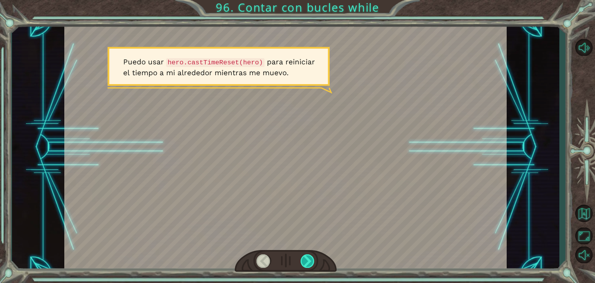
click at [307, 267] on div at bounding box center [308, 261] width 14 height 14
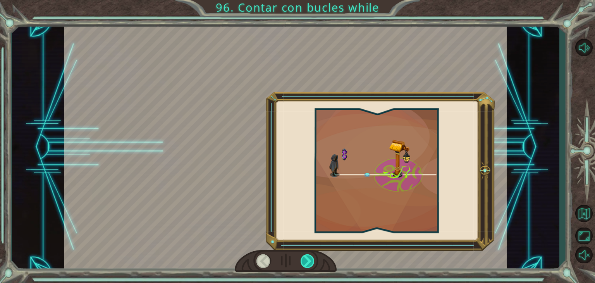
click at [307, 267] on div at bounding box center [308, 261] width 14 height 14
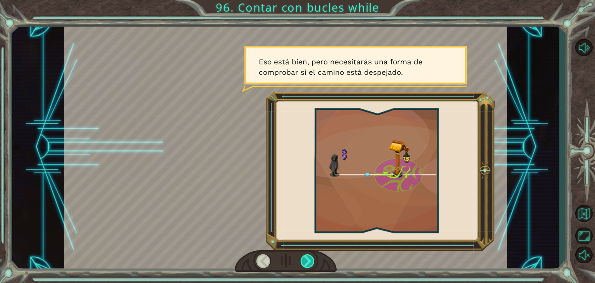
click at [307, 267] on div at bounding box center [308, 261] width 14 height 14
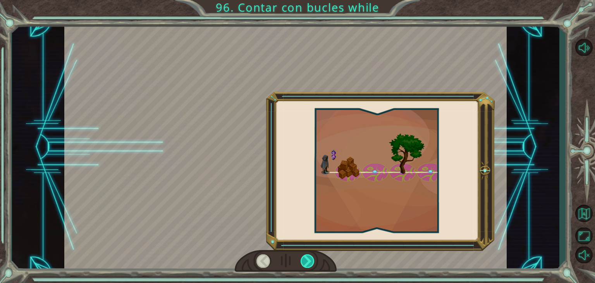
click at [307, 267] on div at bounding box center [308, 261] width 14 height 14
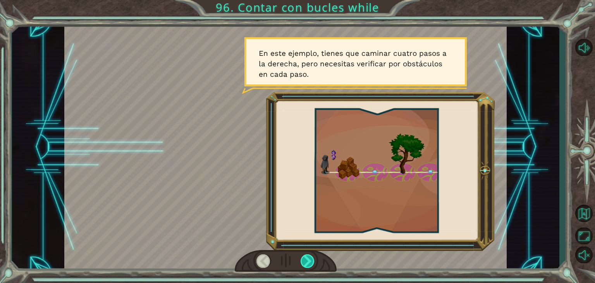
click at [307, 267] on div at bounding box center [308, 261] width 14 height 14
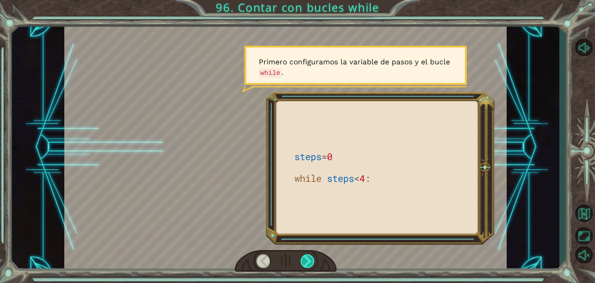
click at [307, 267] on div at bounding box center [308, 261] width 14 height 14
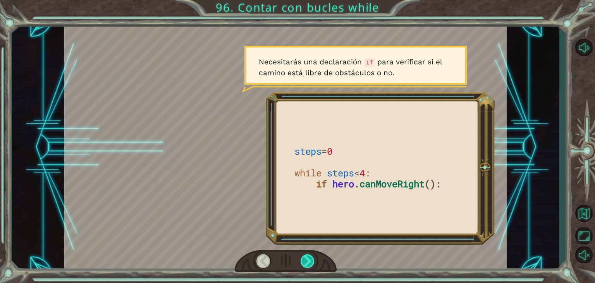
click at [307, 267] on div at bounding box center [308, 261] width 14 height 14
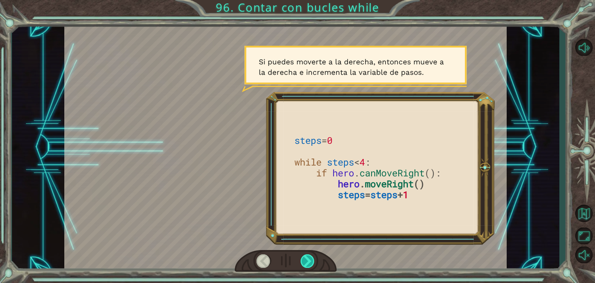
click at [307, 267] on div at bounding box center [308, 261] width 14 height 14
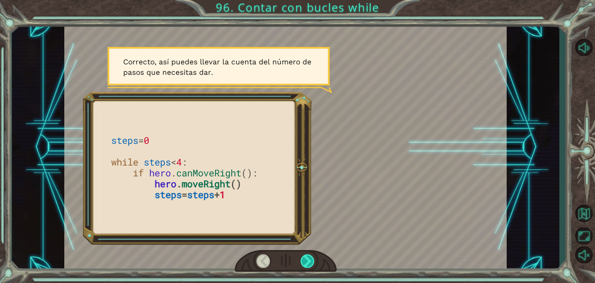
click at [307, 267] on div at bounding box center [308, 261] width 14 height 14
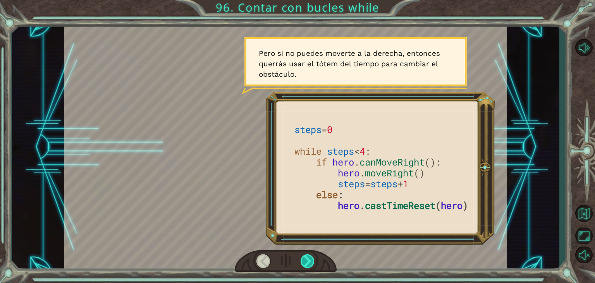
click at [307, 267] on div at bounding box center [308, 261] width 14 height 14
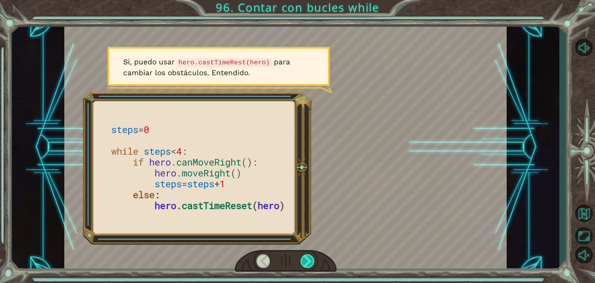
click at [307, 267] on div at bounding box center [308, 261] width 14 height 14
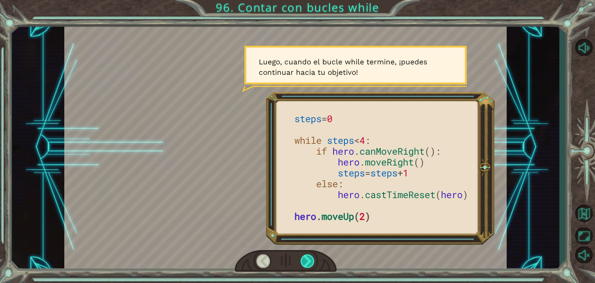
click at [307, 267] on div at bounding box center [308, 261] width 14 height 14
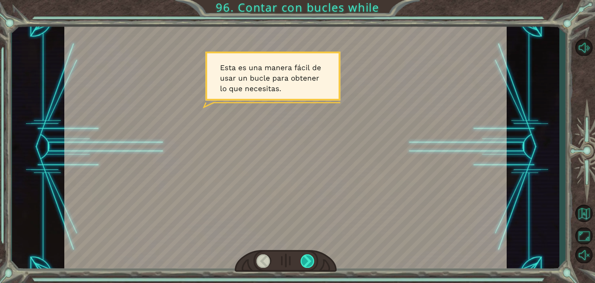
click at [307, 267] on div at bounding box center [308, 261] width 14 height 14
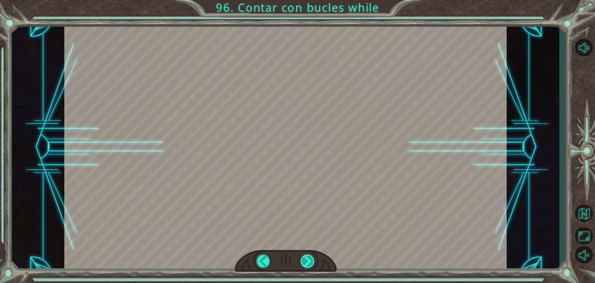
click at [307, 267] on div at bounding box center [308, 261] width 14 height 14
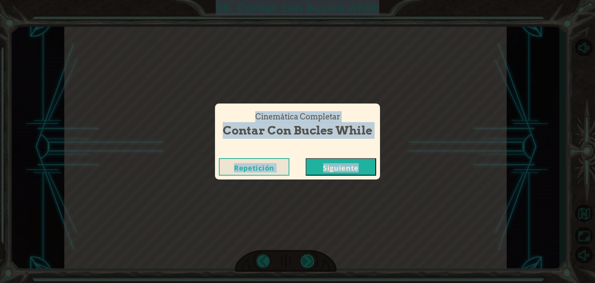
click at [307, 267] on div "Cinemática Completar Contar con bucles while Repetición Siguiente" at bounding box center [297, 141] width 595 height 283
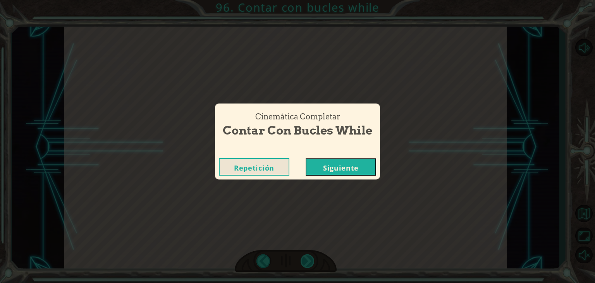
click at [307, 267] on div "Cinemática Completar Contar con bucles while Repetición Siguiente" at bounding box center [297, 141] width 595 height 283
drag, startPoint x: 307, startPoint y: 267, endPoint x: 343, endPoint y: 167, distance: 105.6
click at [343, 167] on div "Cinemática Completar Contar con bucles while Repetición Siguiente" at bounding box center [297, 141] width 595 height 283
click at [338, 166] on button "Siguiente" at bounding box center [341, 166] width 71 height 17
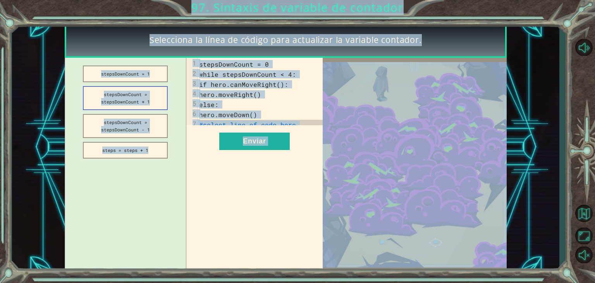
click at [157, 107] on button "stepsDownCount = stepsDownCount + 1" at bounding box center [125, 98] width 85 height 24
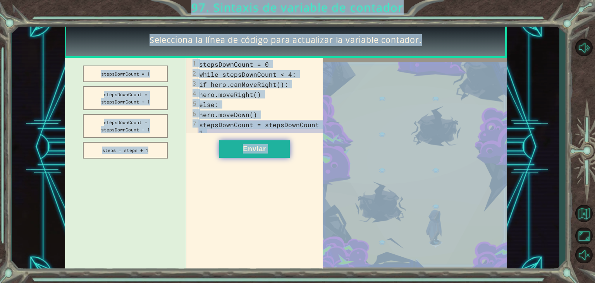
click at [281, 157] on button "Enviar" at bounding box center [254, 148] width 71 height 17
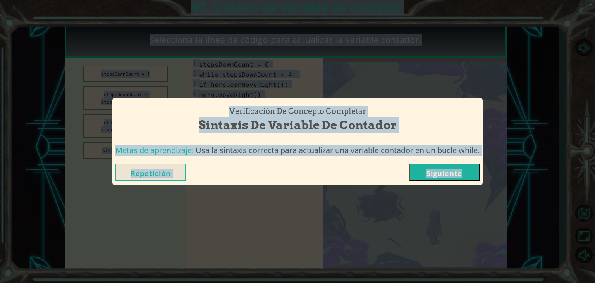
click at [436, 169] on button "Siguiente" at bounding box center [444, 172] width 71 height 17
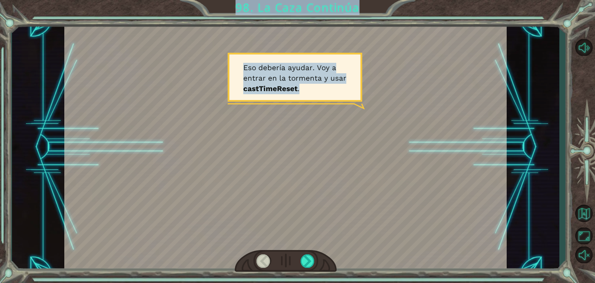
click at [310, 253] on div at bounding box center [286, 261] width 102 height 22
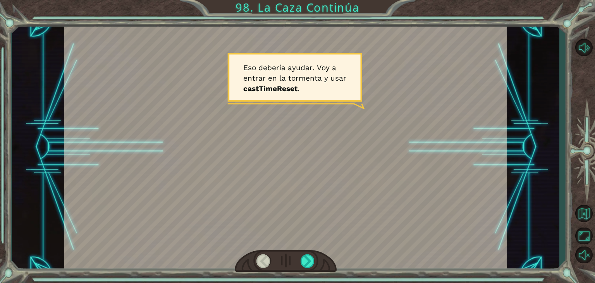
click at [305, 253] on div at bounding box center [286, 261] width 102 height 22
click at [308, 265] on div at bounding box center [308, 261] width 14 height 14
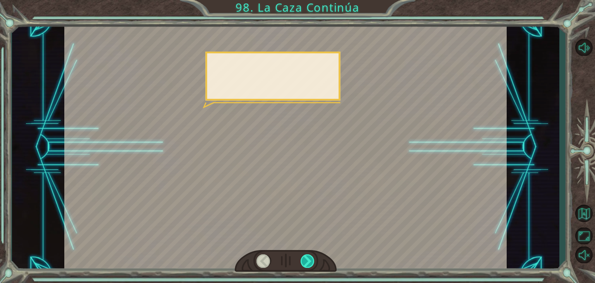
click at [308, 265] on div at bounding box center [308, 261] width 14 height 14
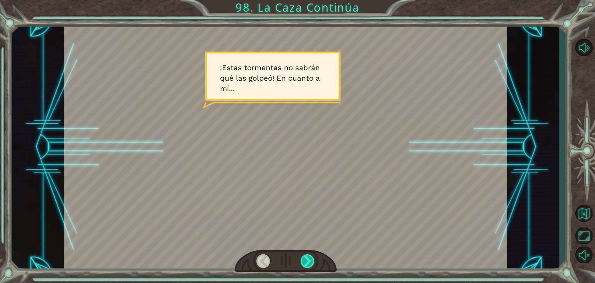
click at [308, 265] on div at bounding box center [308, 261] width 14 height 14
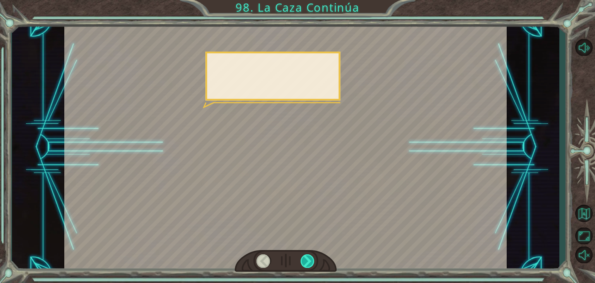
click at [308, 265] on div at bounding box center [308, 261] width 14 height 14
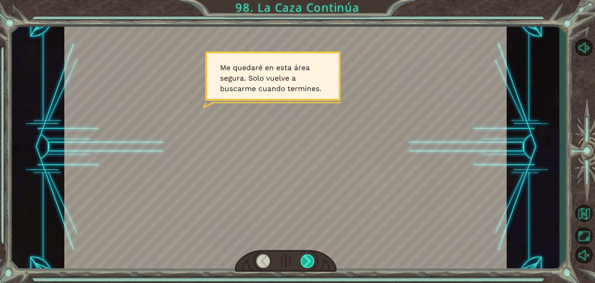
click at [308, 265] on div at bounding box center [308, 261] width 14 height 14
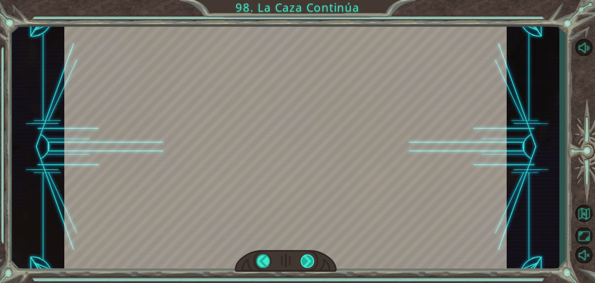
click at [308, 265] on div at bounding box center [308, 261] width 14 height 14
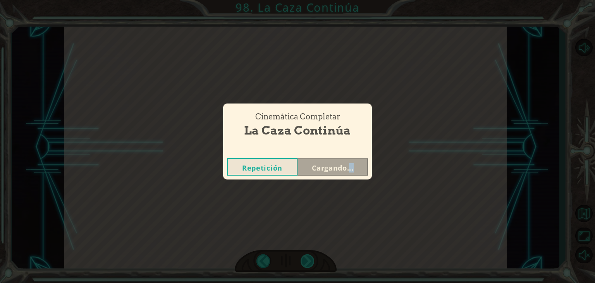
click at [308, 265] on div "Cinemática Completar La Caza Continúa Repetición Cargando..." at bounding box center [297, 141] width 595 height 283
click at [308, 265] on div "Cinemática Completar La Caza Continúa Repetición Siguiente" at bounding box center [297, 141] width 595 height 283
drag, startPoint x: 308, startPoint y: 265, endPoint x: 336, endPoint y: 165, distance: 103.1
click at [336, 165] on div "Cinemática Completar La Caza Continúa Repetición Siguiente" at bounding box center [297, 141] width 595 height 283
click at [330, 167] on button "Siguiente" at bounding box center [333, 166] width 71 height 17
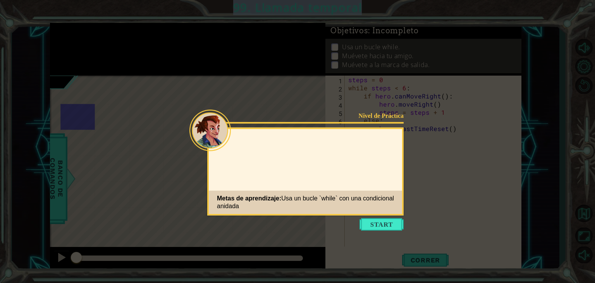
click at [381, 220] on button "Start" at bounding box center [382, 224] width 44 height 12
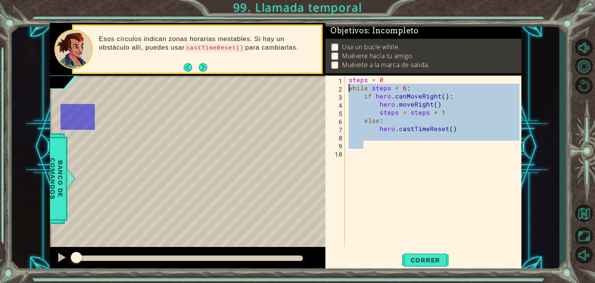
drag, startPoint x: 416, startPoint y: 141, endPoint x: 308, endPoint y: 70, distance: 129.2
click at [308, 70] on div "1 ההההההההההההההההההההההההההההההההההההההההההההההההההההההההההההההההההההההההההההה…" at bounding box center [286, 147] width 472 height 249
paste textarea "hero.moveUp(1)"
type textarea "hero.moveUp(1)"
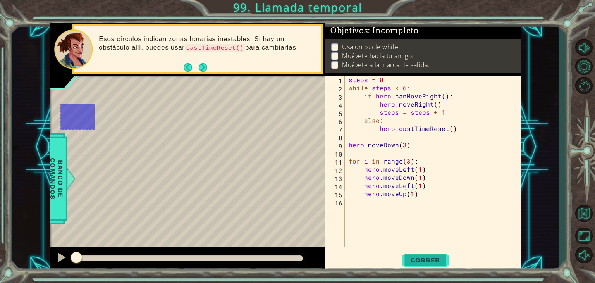
click at [428, 257] on span "Correr" at bounding box center [425, 260] width 45 height 8
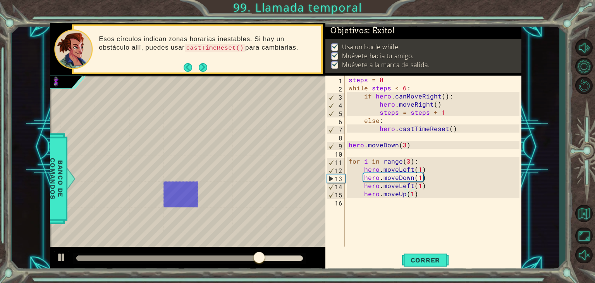
drag, startPoint x: 263, startPoint y: 261, endPoint x: 353, endPoint y: 258, distance: 90.7
click at [353, 258] on div "1 ההההההההההההההההההההההההההההההההההההההההההההההההההההההההההההההההההההההההההההה…" at bounding box center [286, 147] width 472 height 249
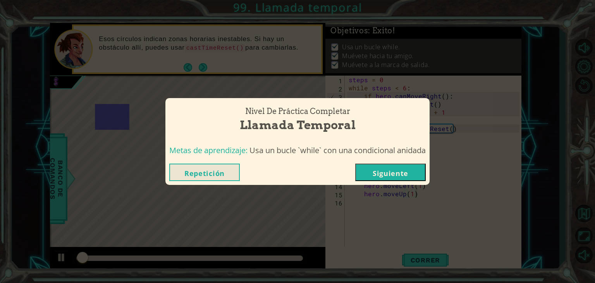
click at [388, 170] on button "Siguiente" at bounding box center [390, 172] width 71 height 17
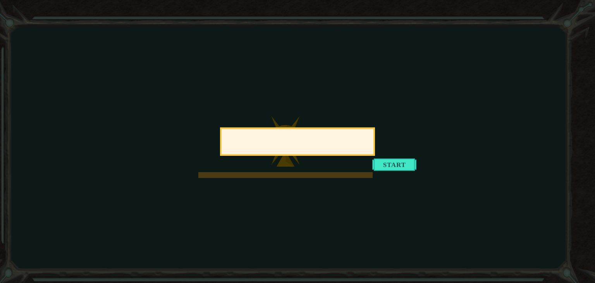
click at [375, 156] on div at bounding box center [297, 141] width 155 height 28
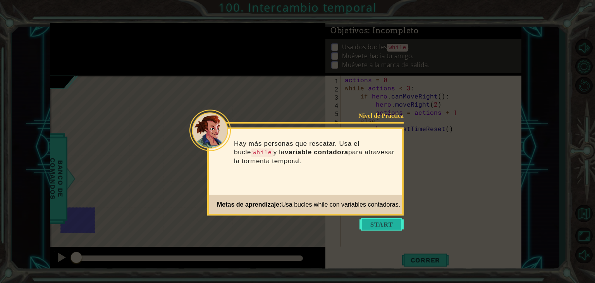
click at [371, 228] on button "Start" at bounding box center [382, 224] width 44 height 12
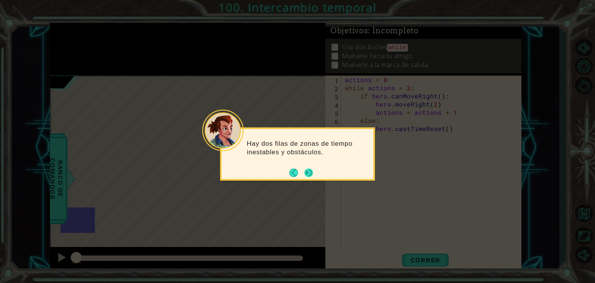
click at [305, 168] on button "Next" at bounding box center [308, 172] width 9 height 9
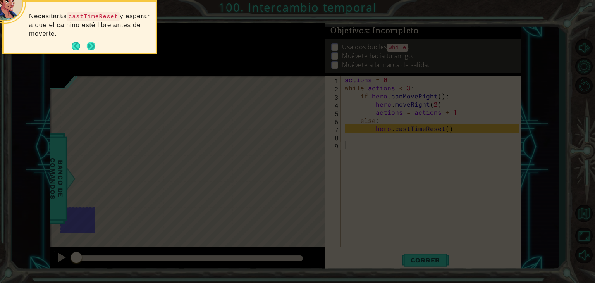
click at [87, 49] on button "Next" at bounding box center [91, 47] width 14 height 14
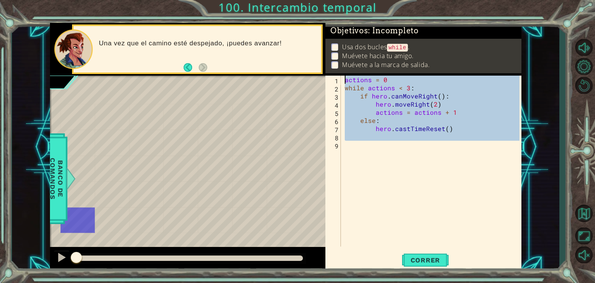
drag, startPoint x: 431, startPoint y: 182, endPoint x: 293, endPoint y: 72, distance: 176.5
click at [293, 72] on div "1 ההההההההההההההההההההההההההההההההההההההההההההההההההההההההההההההההההההההההההההה…" at bounding box center [286, 147] width 472 height 249
type textarea "actions = 0 while actions < 3:"
paste textarea "Code Area"
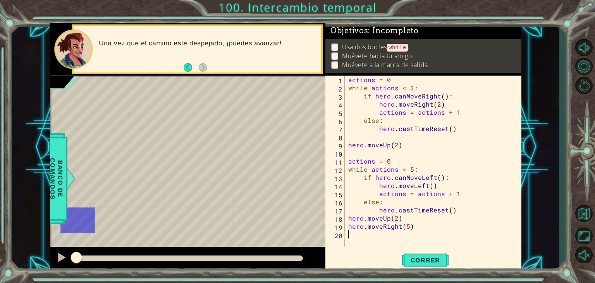
click at [293, 71] on div "Una vez que el camino esté despejado, ¡puedes avanzar!" at bounding box center [198, 49] width 248 height 47
click at [426, 269] on button "Correr" at bounding box center [425, 260] width 47 height 20
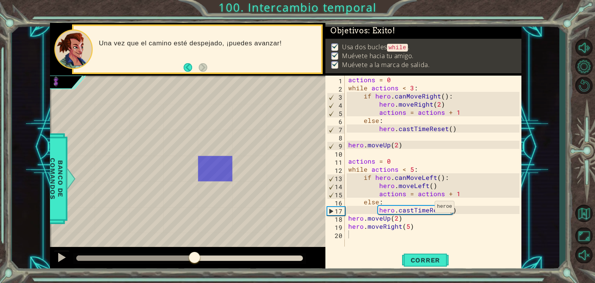
drag, startPoint x: 193, startPoint y: 257, endPoint x: 439, endPoint y: 272, distance: 246.9
click at [439, 272] on div "1 ההההההההההההההההההההההההההההההההההההההההההההההההההההההההההההההההההההההההההההה…" at bounding box center [297, 141] width 595 height 283
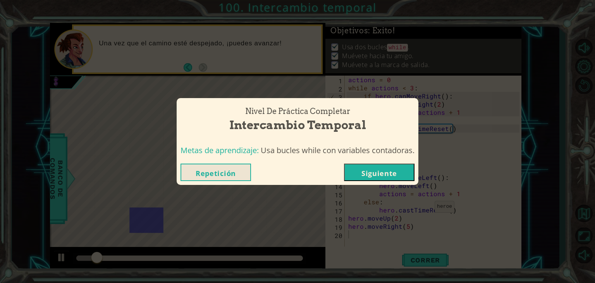
click at [360, 180] on button "Siguiente" at bounding box center [379, 172] width 71 height 17
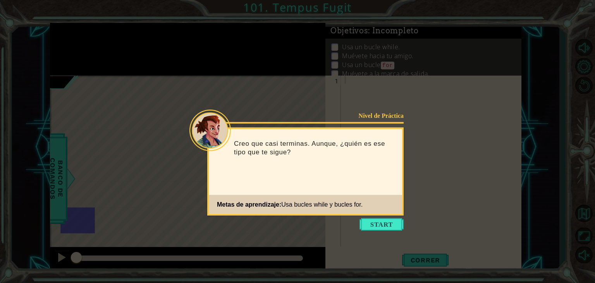
click at [372, 217] on icon at bounding box center [297, 141] width 595 height 283
click at [373, 218] on button "Start" at bounding box center [382, 224] width 44 height 12
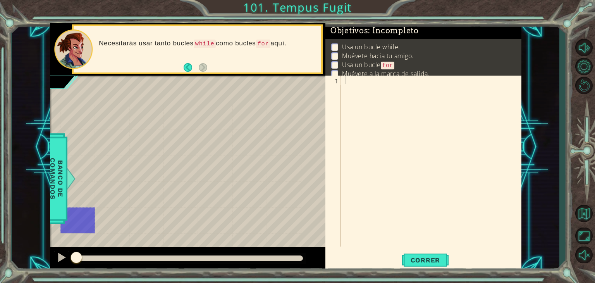
click at [353, 90] on div at bounding box center [433, 169] width 180 height 187
paste textarea "hero.moveDown(1)"
type textarea "hero.moveDown(1)"
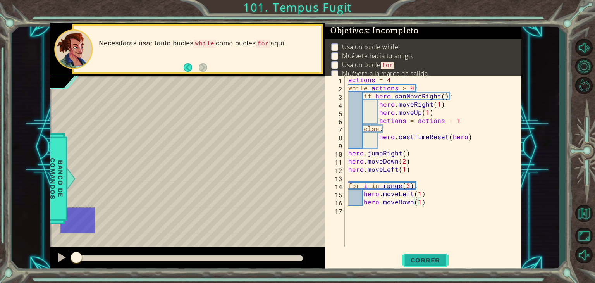
click at [432, 261] on span "Correr" at bounding box center [425, 260] width 45 height 8
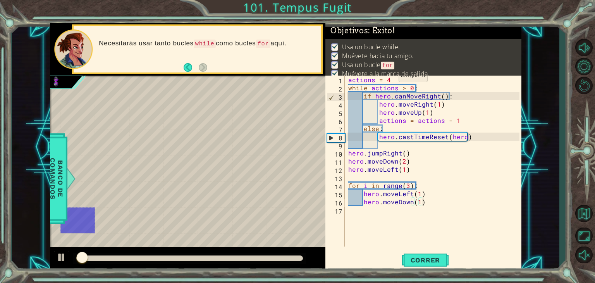
scroll to position [16, 0]
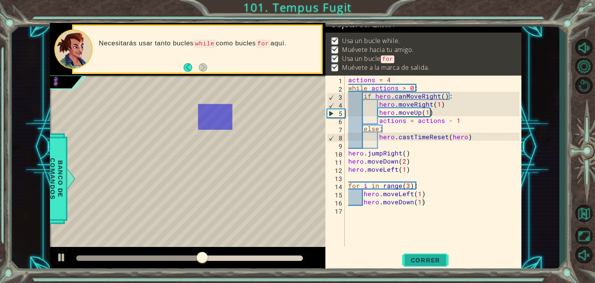
click at [415, 255] on button "Correr" at bounding box center [425, 260] width 47 height 20
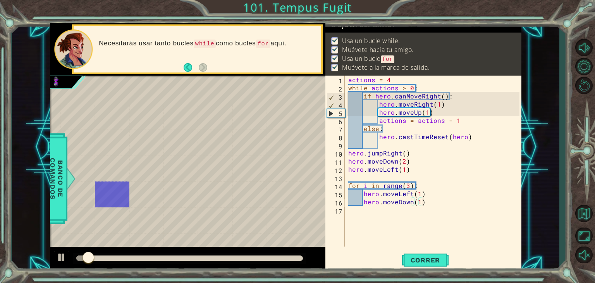
drag, startPoint x: 96, startPoint y: 257, endPoint x: 399, endPoint y: 238, distance: 303.7
click at [399, 238] on div "1 ההההההההההההההההההההההההההההההההההההההההההההההההההההההההההההההההההההההההההההה…" at bounding box center [286, 147] width 472 height 249
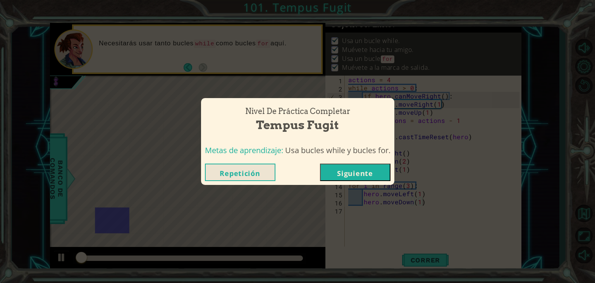
click at [363, 180] on button "Siguiente" at bounding box center [355, 172] width 71 height 17
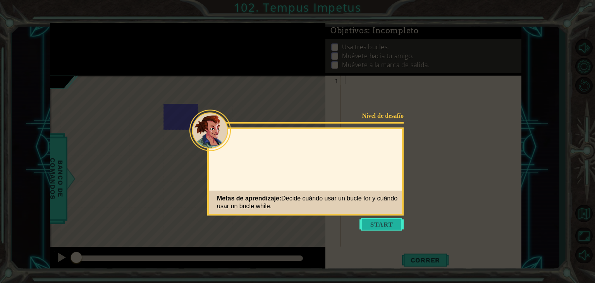
click at [379, 224] on button "Start" at bounding box center [382, 224] width 44 height 12
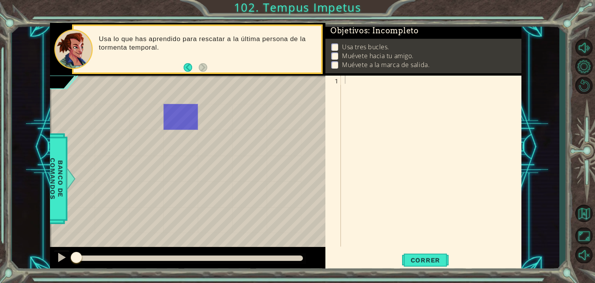
click at [366, 105] on div at bounding box center [433, 169] width 180 height 187
paste textarea "hero.moveDown(1)"
type textarea "hero.moveDown(1)"
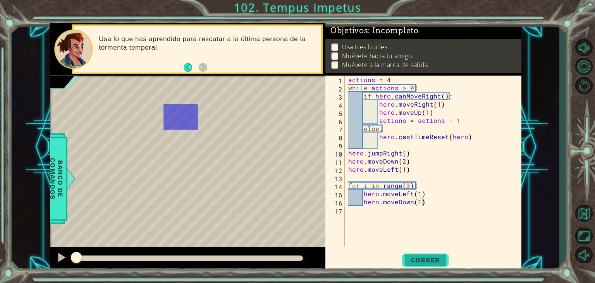
click at [422, 258] on span "Correr" at bounding box center [425, 260] width 45 height 8
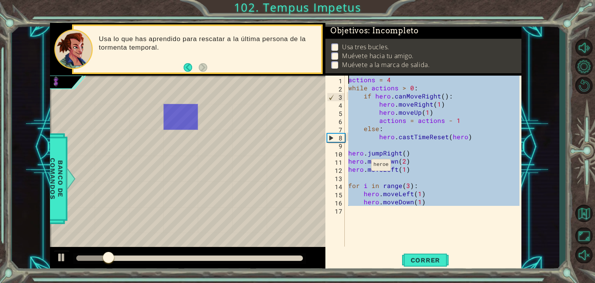
click at [293, 78] on div "1 ההההההההההההההההההההההההההההההההההההההההההההההההההההההההההההההההההההההההההההה…" at bounding box center [286, 147] width 472 height 249
paste textarea "hero.moveRight(1)"
type textarea "hero.moveRight(1)"
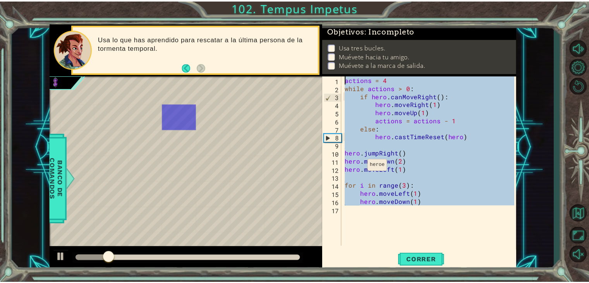
scroll to position [40, 0]
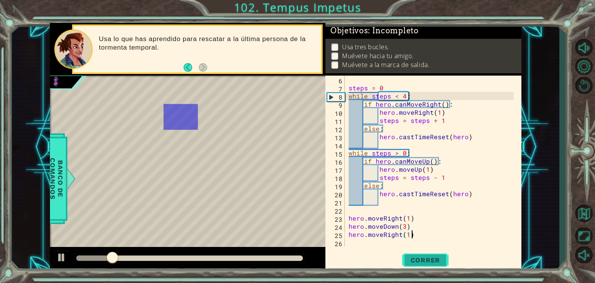
click at [436, 253] on button "Correr" at bounding box center [425, 260] width 47 height 20
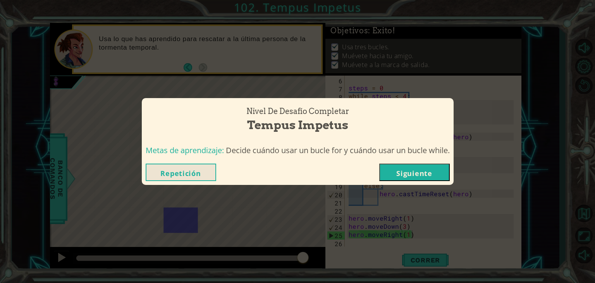
click at [389, 173] on button "Siguiente" at bounding box center [414, 172] width 71 height 17
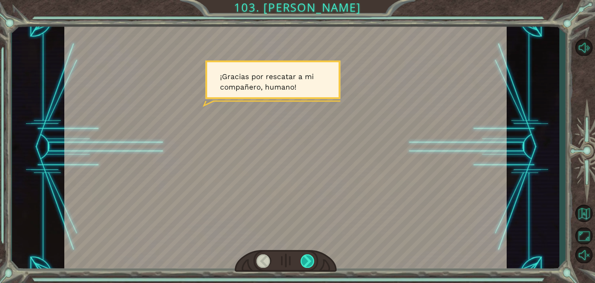
click at [304, 258] on div at bounding box center [308, 261] width 14 height 14
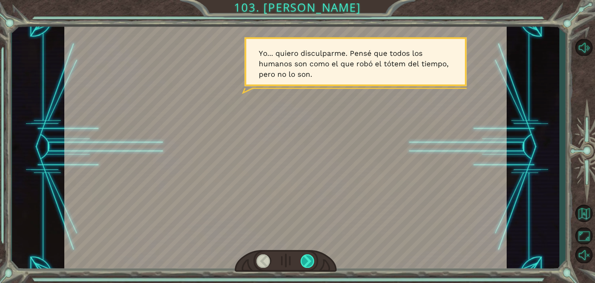
click at [304, 258] on div at bounding box center [308, 261] width 14 height 14
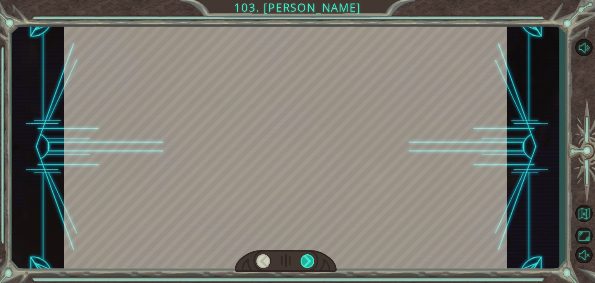
click at [304, 258] on div at bounding box center [308, 261] width 14 height 14
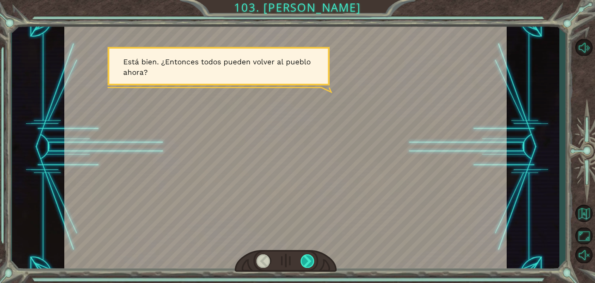
click at [304, 258] on div at bounding box center [308, 261] width 14 height 14
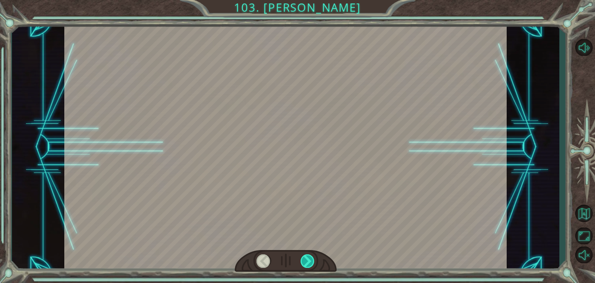
click at [304, 258] on div at bounding box center [308, 261] width 14 height 14
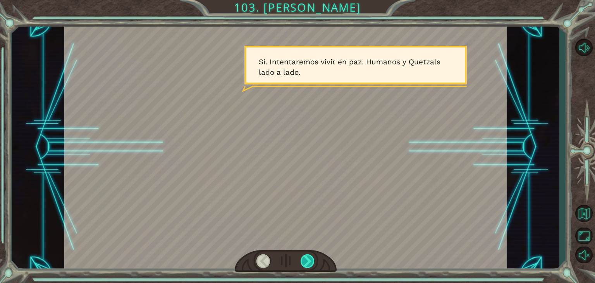
click at [304, 258] on div at bounding box center [308, 261] width 14 height 14
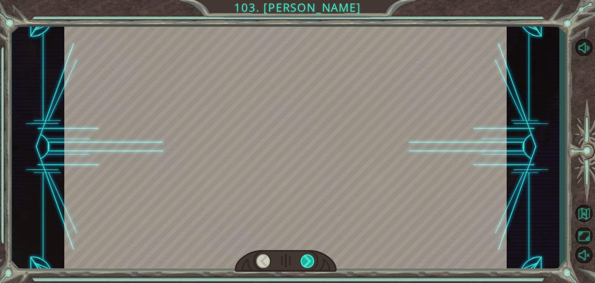
click at [304, 258] on div at bounding box center [308, 261] width 14 height 14
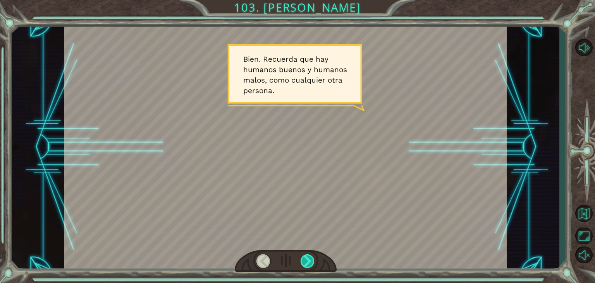
click at [304, 258] on div at bounding box center [308, 261] width 14 height 14
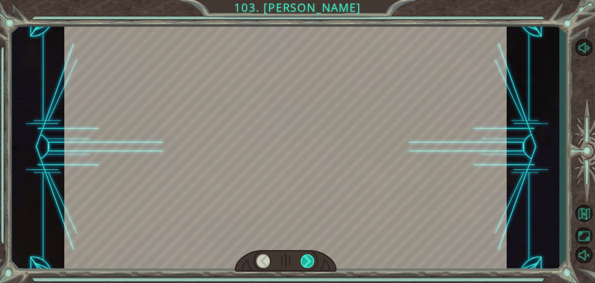
click at [304, 258] on div at bounding box center [308, 261] width 14 height 14
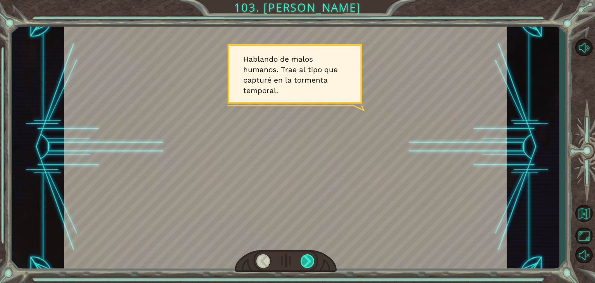
click at [304, 258] on div at bounding box center [308, 261] width 14 height 14
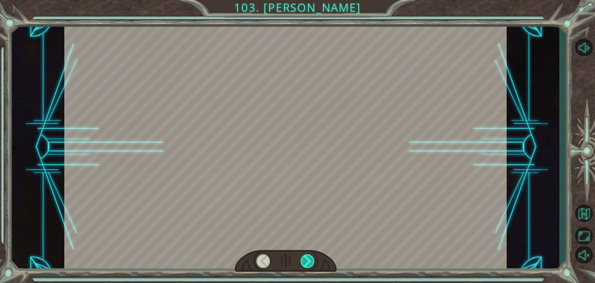
click at [304, 258] on div at bounding box center [308, 261] width 14 height 14
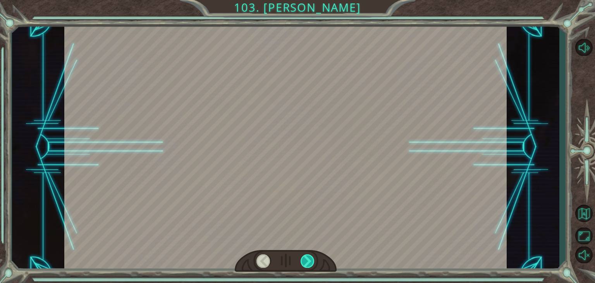
click at [304, 258] on div at bounding box center [308, 261] width 14 height 14
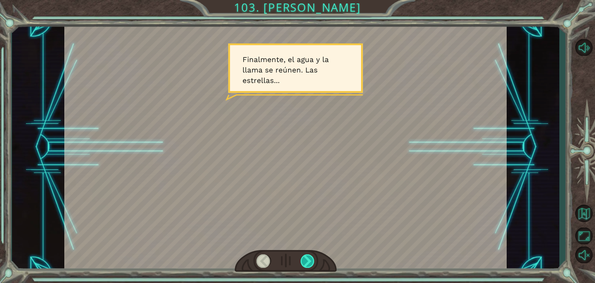
click at [304, 258] on div at bounding box center [308, 261] width 14 height 14
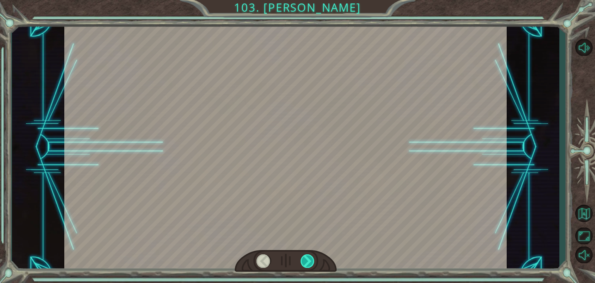
click at [304, 258] on div at bounding box center [308, 261] width 14 height 14
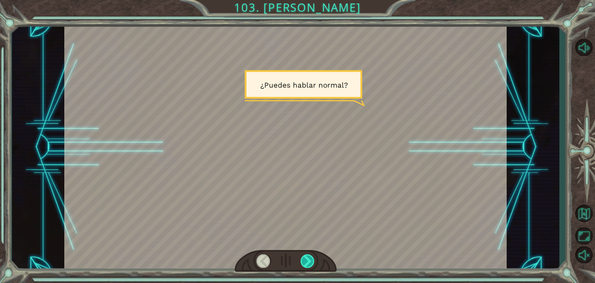
click at [304, 258] on div at bounding box center [308, 261] width 14 height 14
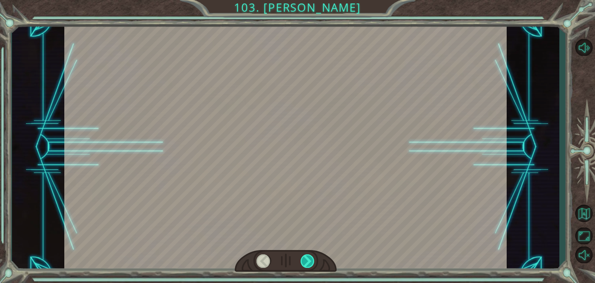
click at [304, 258] on div at bounding box center [308, 261] width 14 height 14
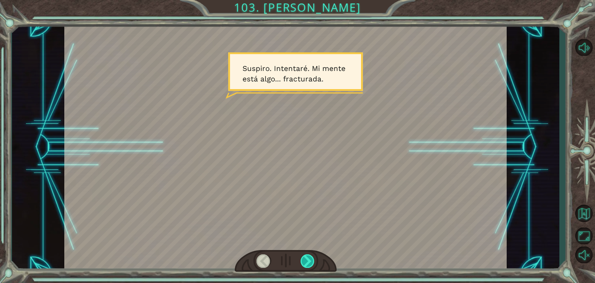
click at [304, 258] on div at bounding box center [308, 261] width 14 height 14
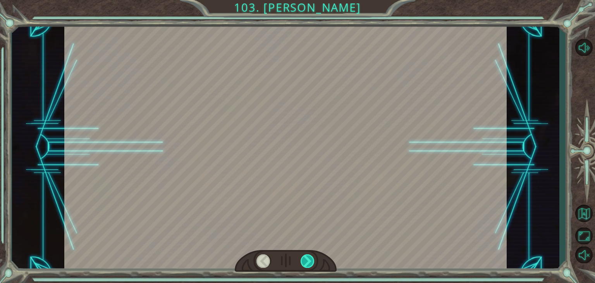
click at [304, 258] on div at bounding box center [308, 261] width 14 height 14
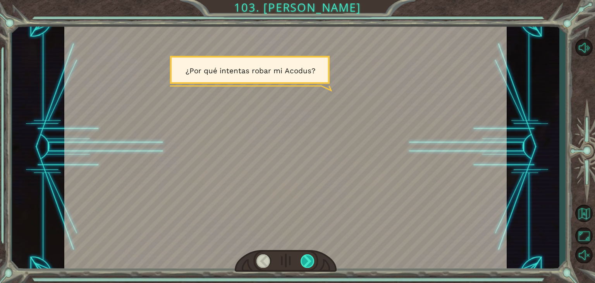
click at [304, 258] on div at bounding box center [308, 261] width 14 height 14
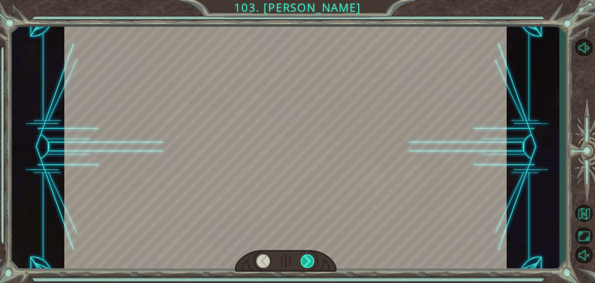
click at [304, 258] on div at bounding box center [308, 261] width 14 height 14
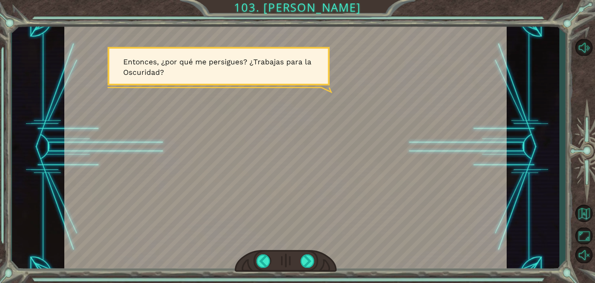
click at [309, 253] on div at bounding box center [286, 261] width 102 height 22
click at [309, 257] on div at bounding box center [308, 261] width 14 height 14
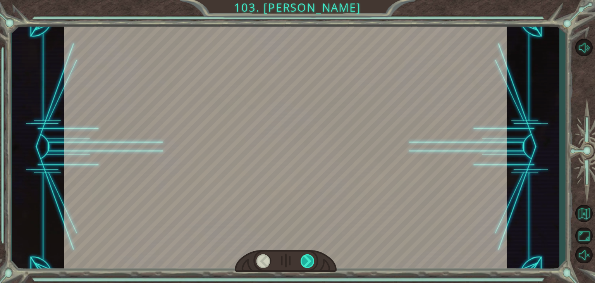
click at [309, 257] on div at bounding box center [308, 261] width 14 height 14
drag, startPoint x: 309, startPoint y: 257, endPoint x: 535, endPoint y: -34, distance: 368.2
click at [535, 0] on html "Temporary Text ¡ G r a c i a s p o r r e s c a t a r a m i c o m p a ñ e r o , …" at bounding box center [297, 141] width 595 height 283
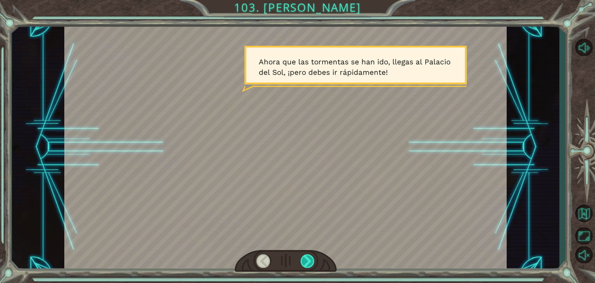
click at [307, 265] on div at bounding box center [308, 261] width 14 height 14
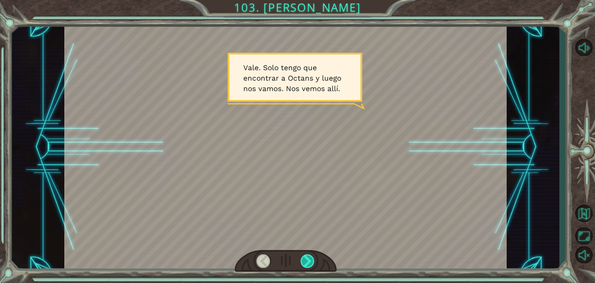
click at [307, 265] on div at bounding box center [308, 261] width 14 height 14
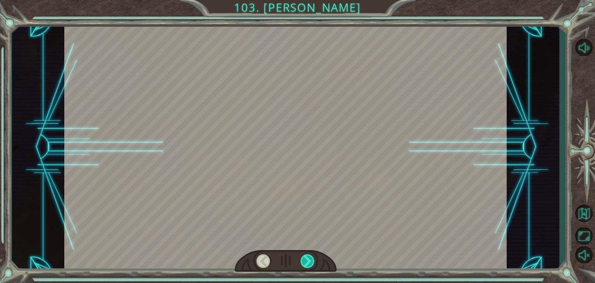
click at [307, 265] on div at bounding box center [308, 261] width 14 height 14
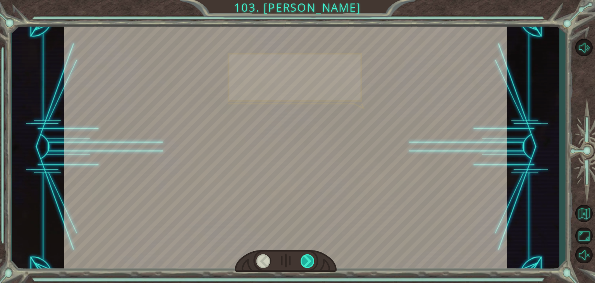
click at [307, 265] on div at bounding box center [308, 261] width 14 height 14
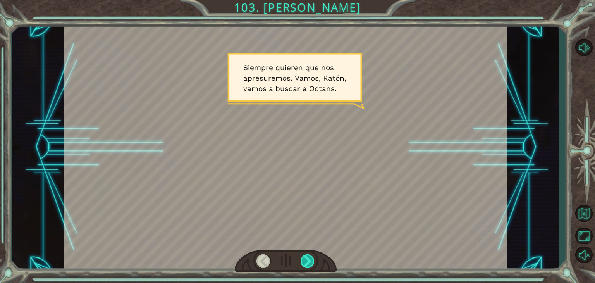
click at [307, 265] on div at bounding box center [308, 261] width 14 height 14
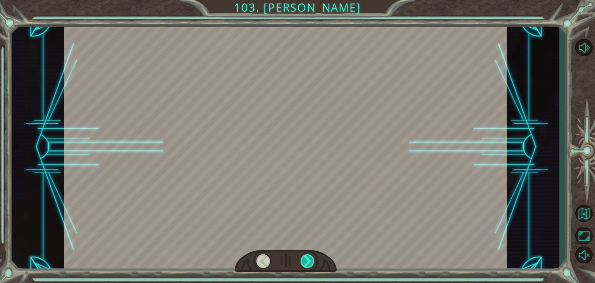
click at [307, 265] on div at bounding box center [308, 261] width 14 height 14
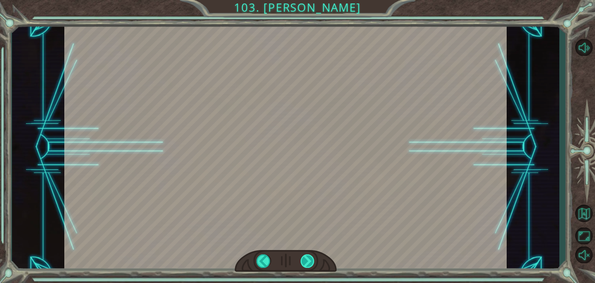
click at [307, 265] on div at bounding box center [308, 261] width 14 height 14
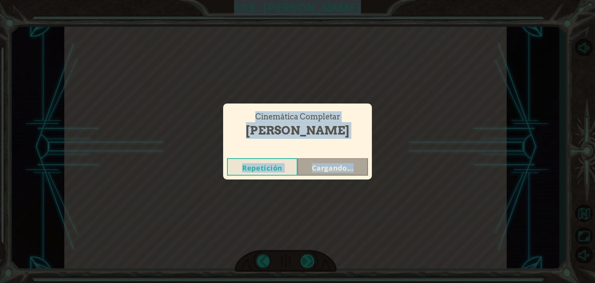
click at [307, 265] on div "Cinemática Completar Salazar Repetición Cargando..." at bounding box center [297, 141] width 595 height 283
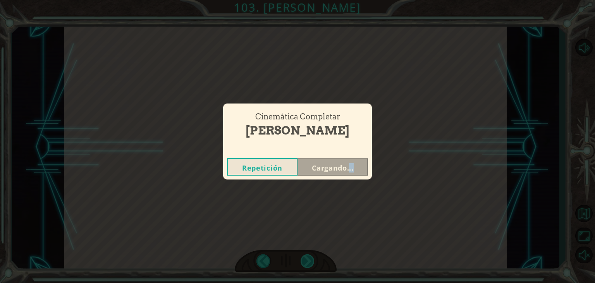
click at [307, 265] on div "Cinemática Completar Salazar Repetición Cargando..." at bounding box center [297, 141] width 595 height 283
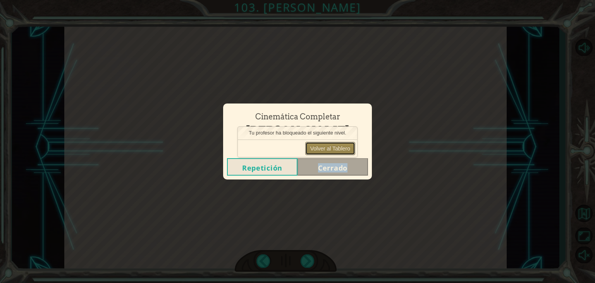
click at [320, 146] on button "Volver al Tablero" at bounding box center [330, 148] width 50 height 13
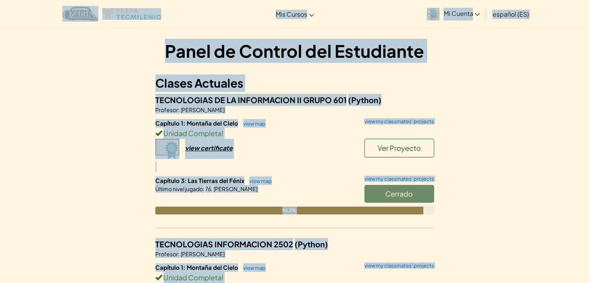
click at [319, 92] on div "Clases Actuales TECNOLOGIAS DE LA INFORMACION II GRUPO 601 (Python) Profesor : …" at bounding box center [294, 231] width 279 height 314
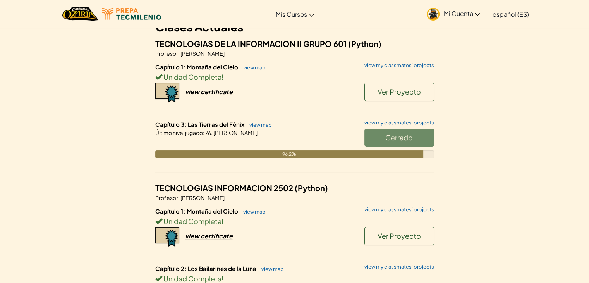
scroll to position [51, 0]
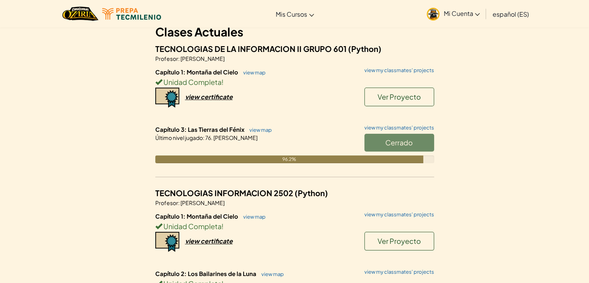
click at [108, 161] on div "Panel de Control del Estudiante Clases Actuales TECNOLOGIAS DE LA INFORMACION I…" at bounding box center [294, 181] width 453 height 386
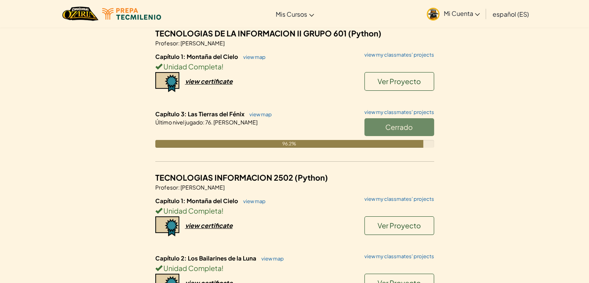
scroll to position [29, 0]
